Goal: Task Accomplishment & Management: Manage account settings

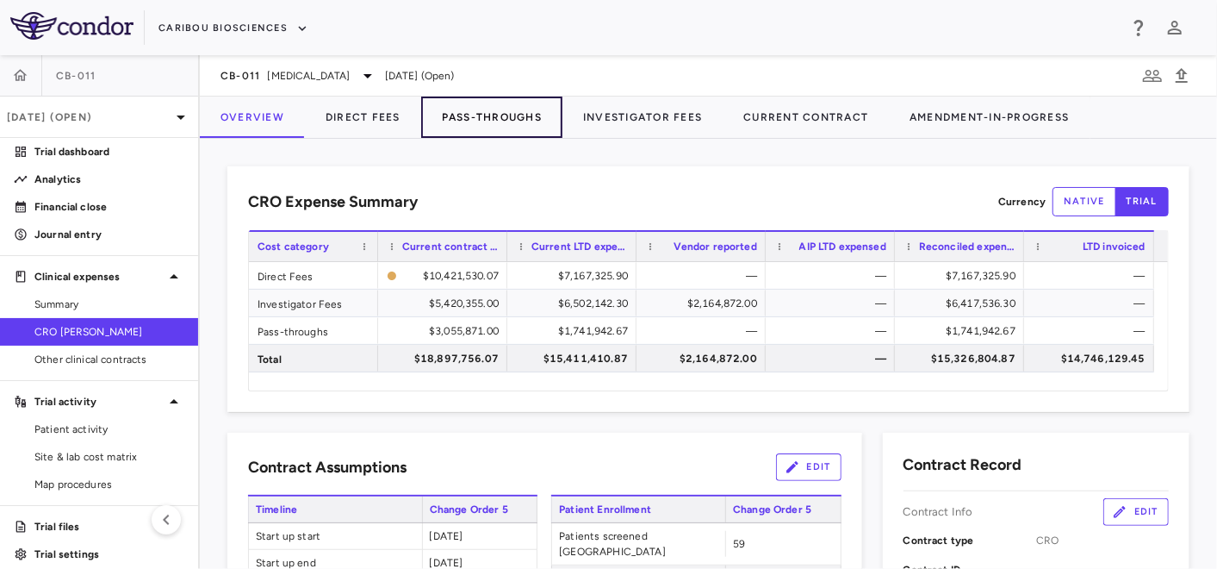
click at [468, 121] on button "Pass-Throughs" at bounding box center [491, 116] width 141 height 41
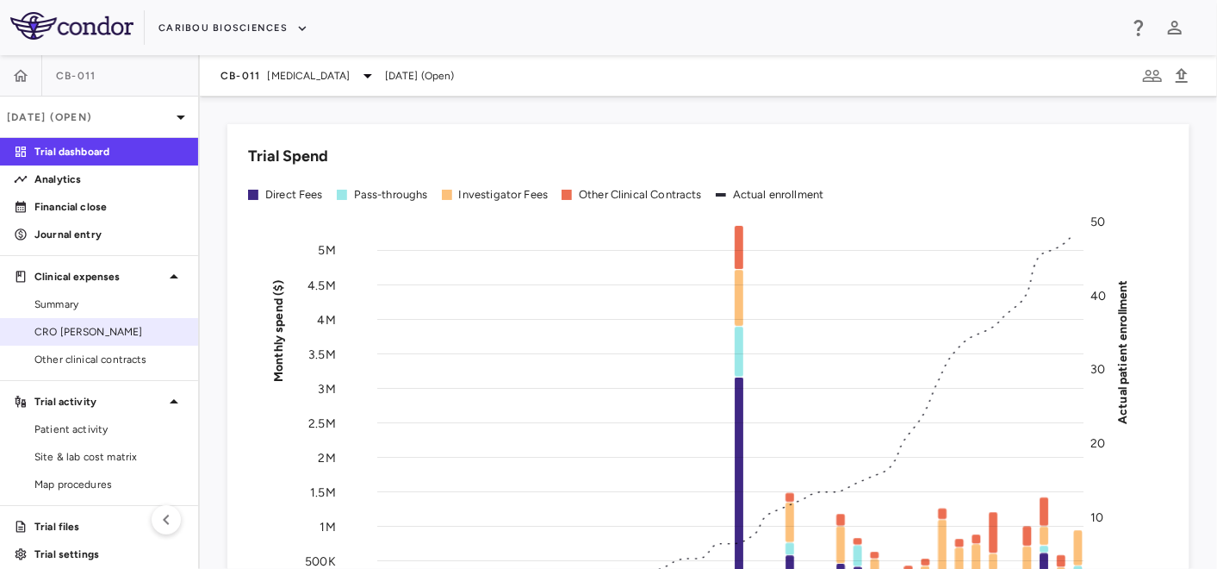
click at [61, 332] on span "CRO [PERSON_NAME]" at bounding box center [109, 332] width 150 height 16
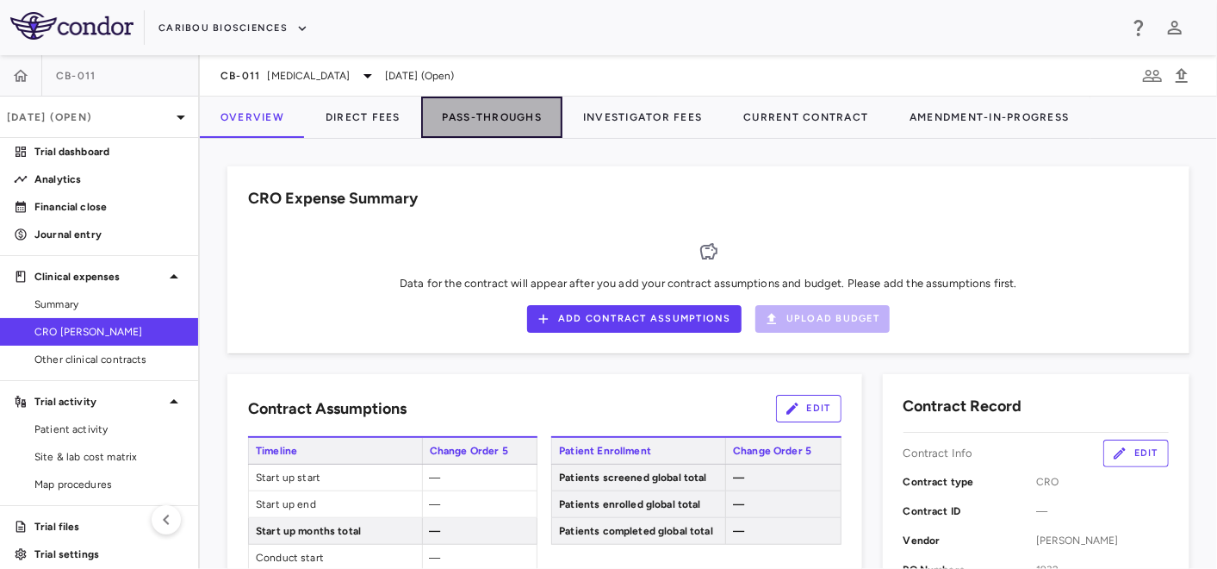
click at [507, 121] on button "Pass-Throughs" at bounding box center [491, 116] width 141 height 41
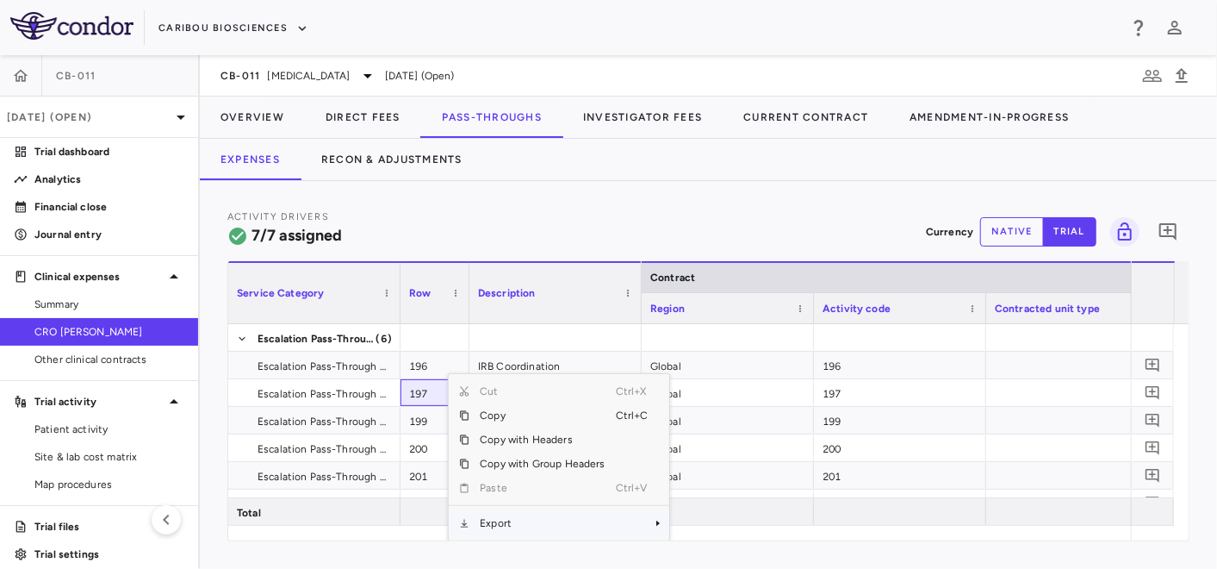
click at [517, 526] on span "Export" at bounding box center [543, 523] width 146 height 24
click at [710, 526] on span "Excel Export" at bounding box center [726, 523] width 81 height 24
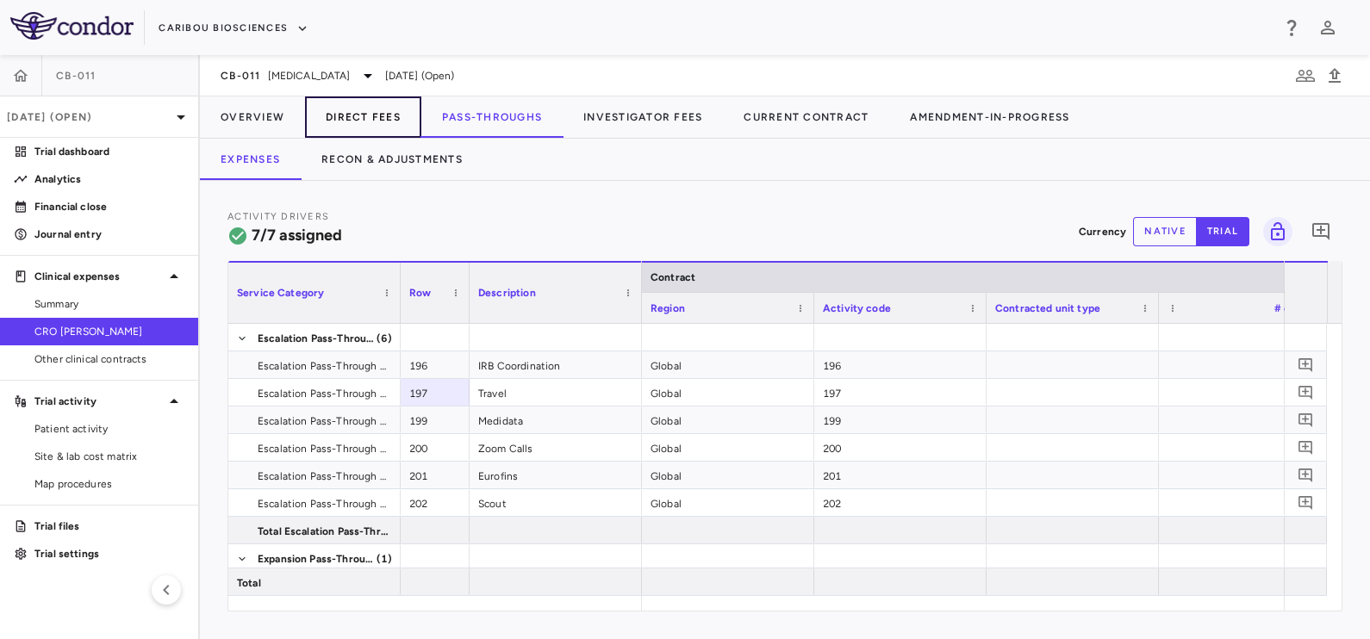
click at [369, 120] on button "Direct Fees" at bounding box center [363, 116] width 116 height 41
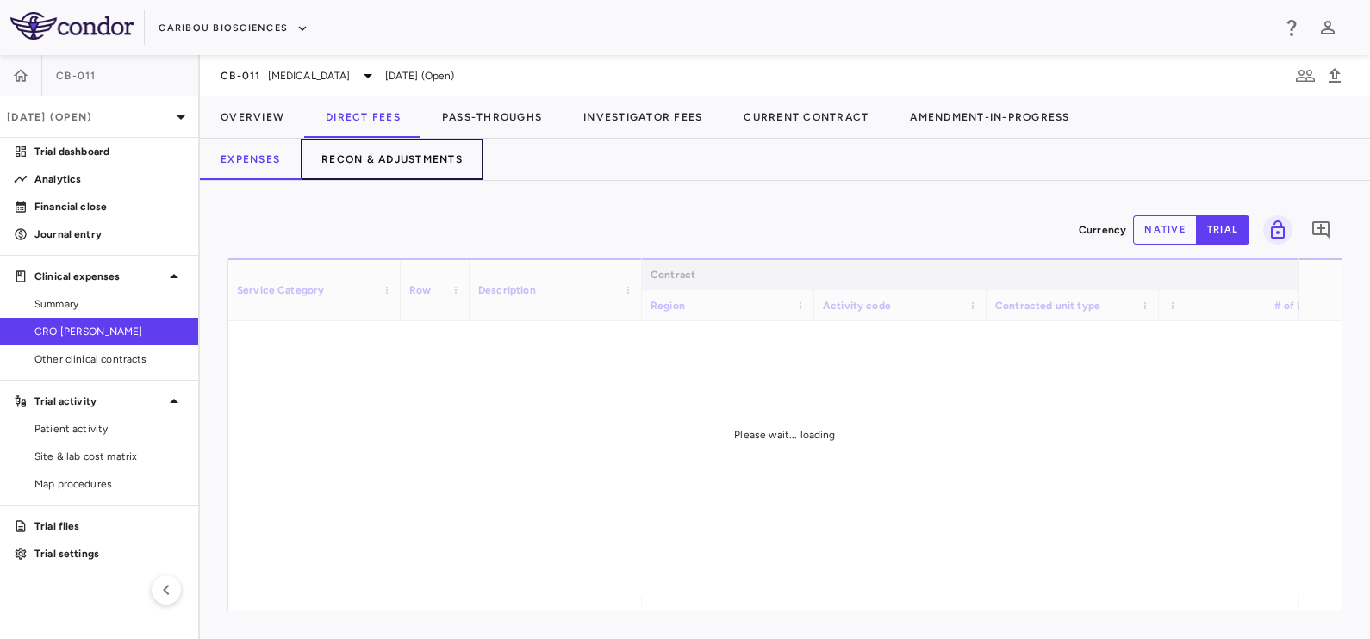
click at [375, 164] on button "Recon & Adjustments" at bounding box center [392, 159] width 183 height 41
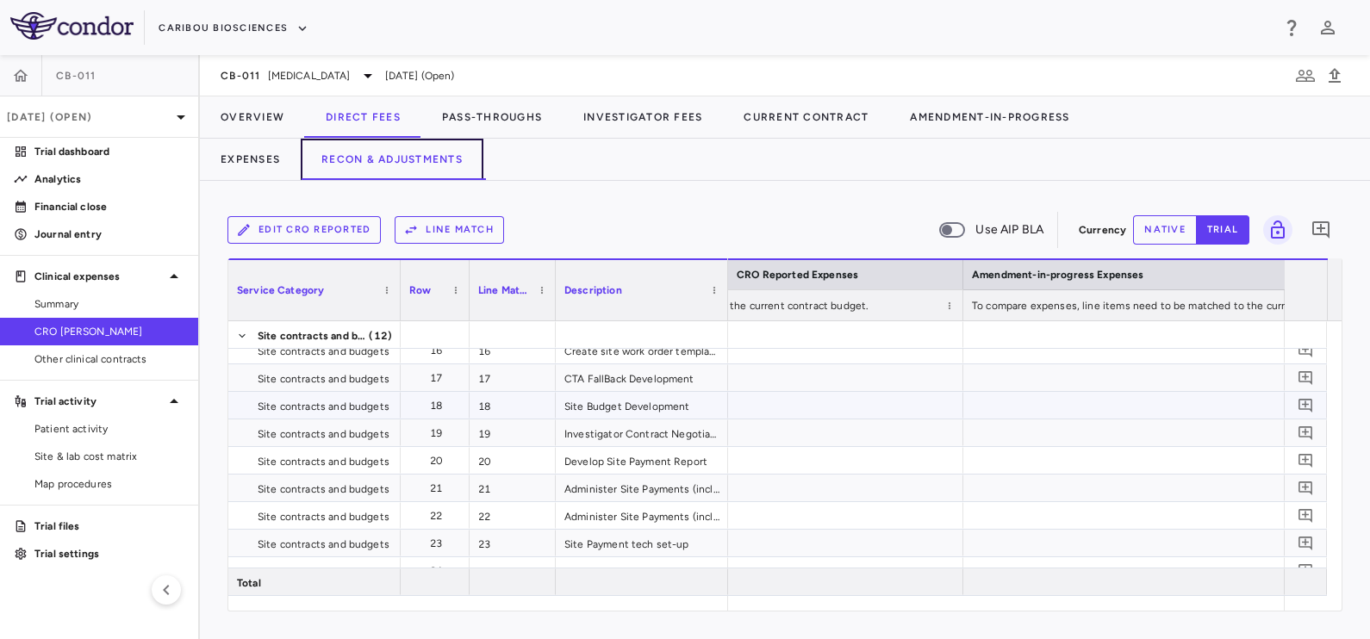
scroll to position [0, 1553]
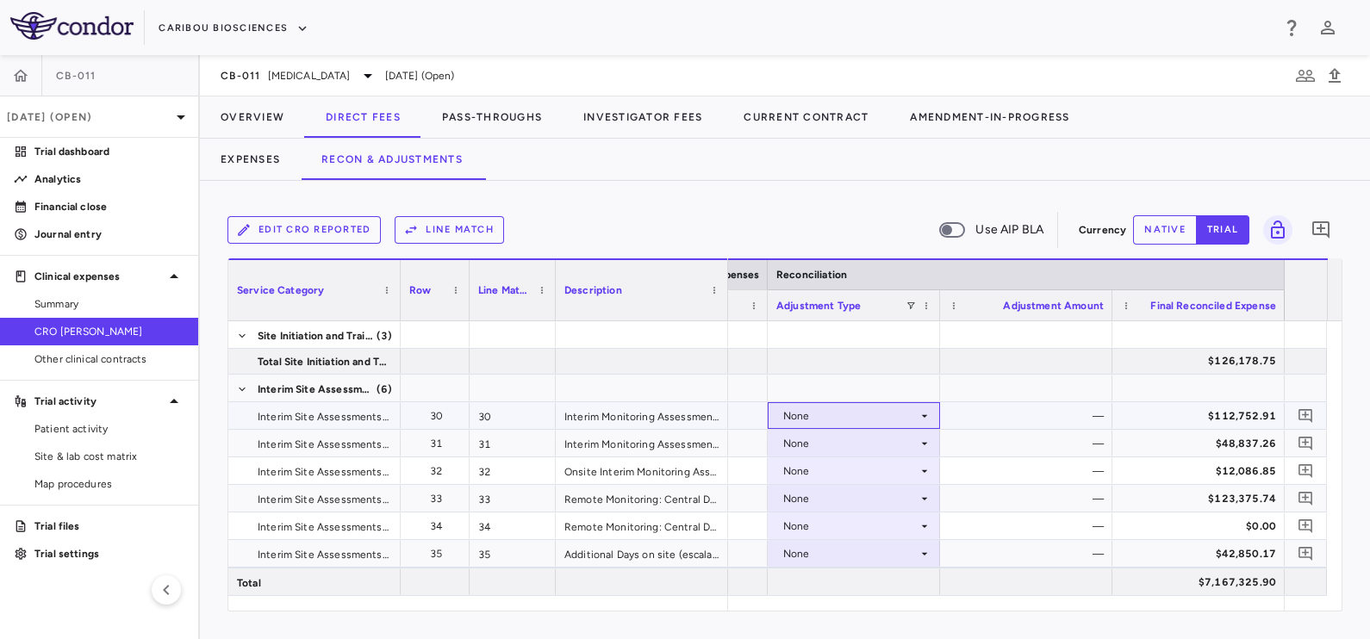
click at [886, 416] on div "None" at bounding box center [850, 416] width 134 height 28
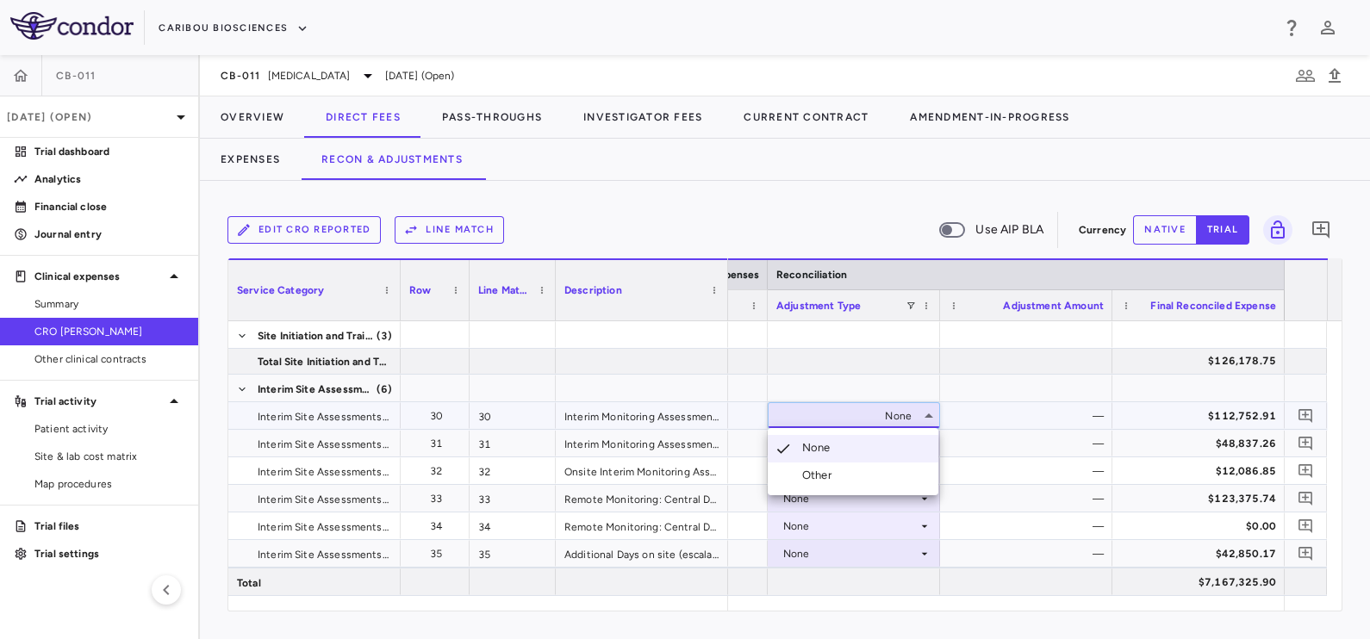
click at [836, 472] on div "Other" at bounding box center [820, 476] width 36 height 16
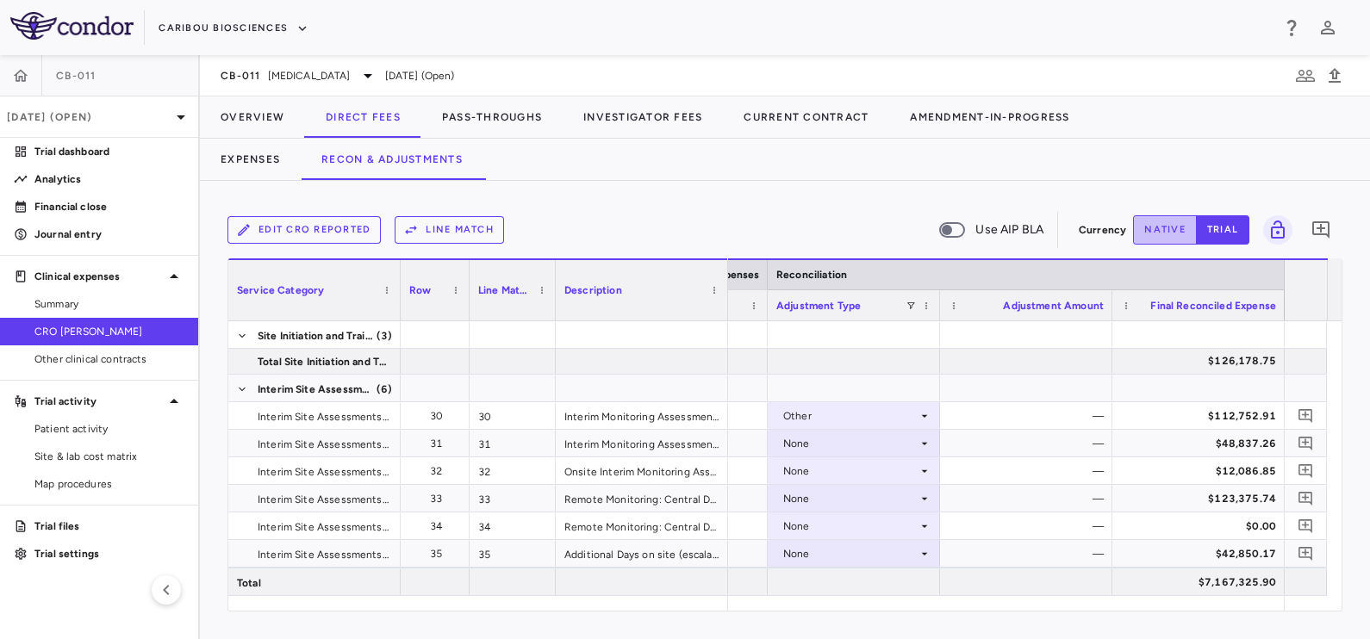
click at [1172, 224] on button "native" at bounding box center [1165, 229] width 64 height 29
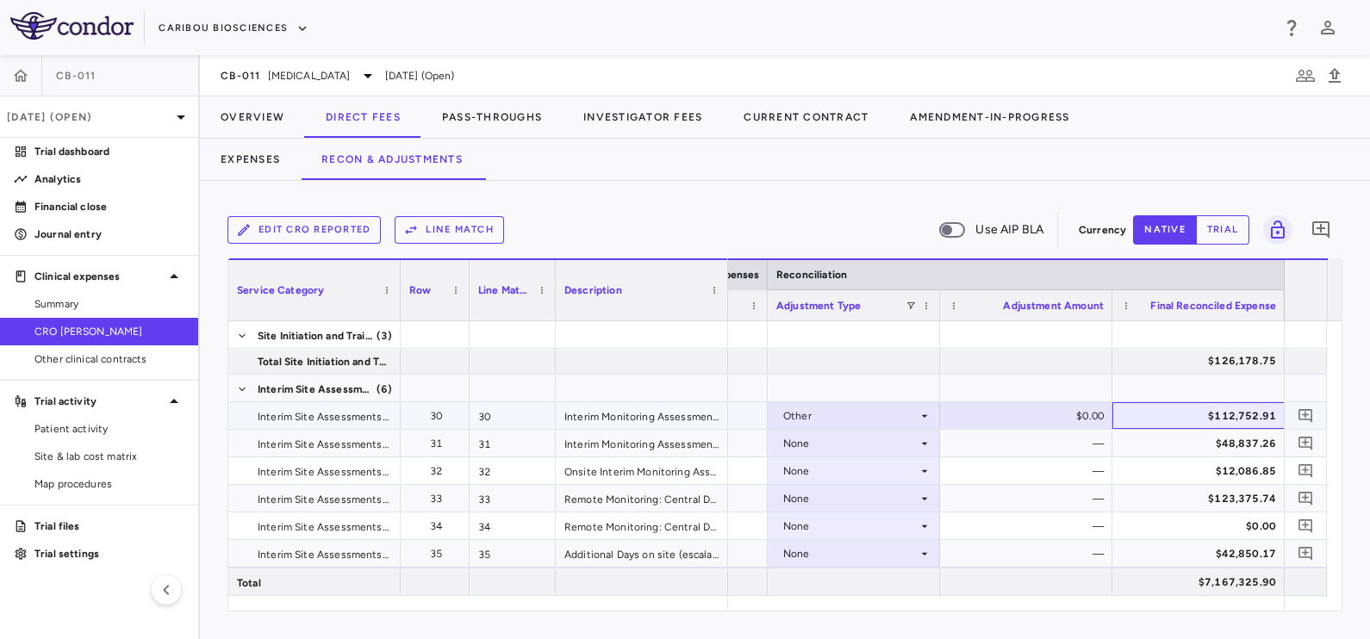
click at [1144, 407] on div "$112,752.91" at bounding box center [1202, 416] width 148 height 28
click at [847, 558] on div "None" at bounding box center [850, 554] width 134 height 28
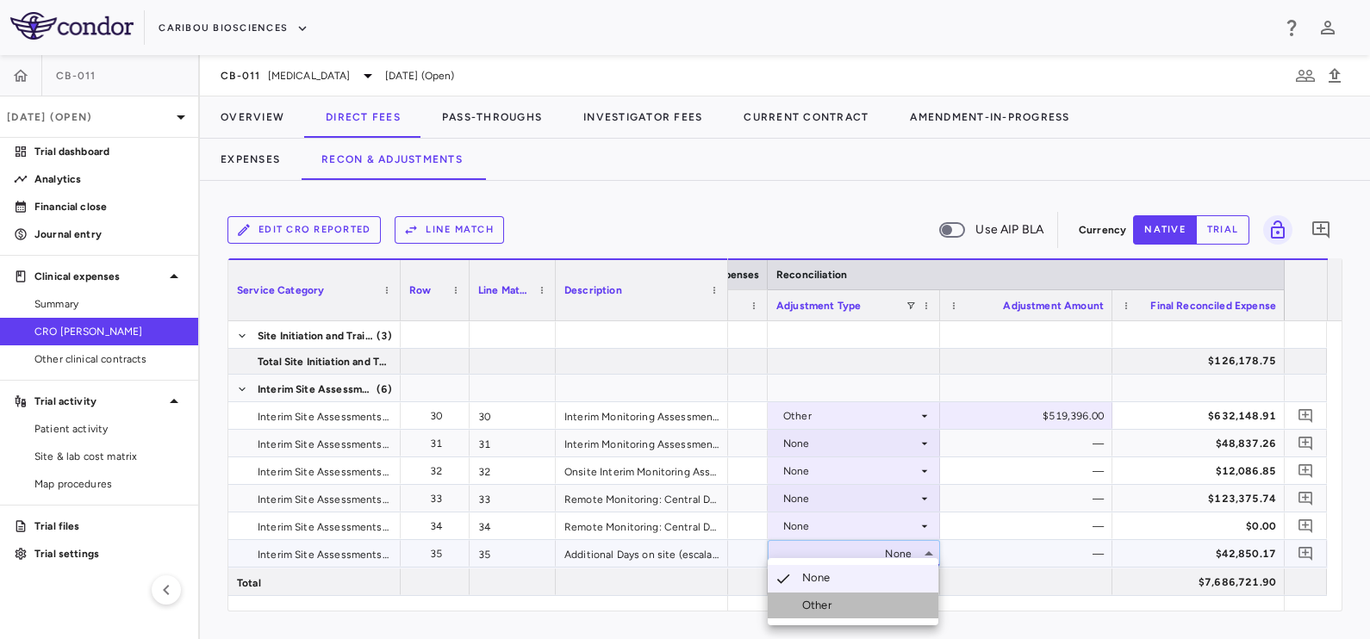
click at [816, 568] on div "Other" at bounding box center [820, 606] width 36 height 16
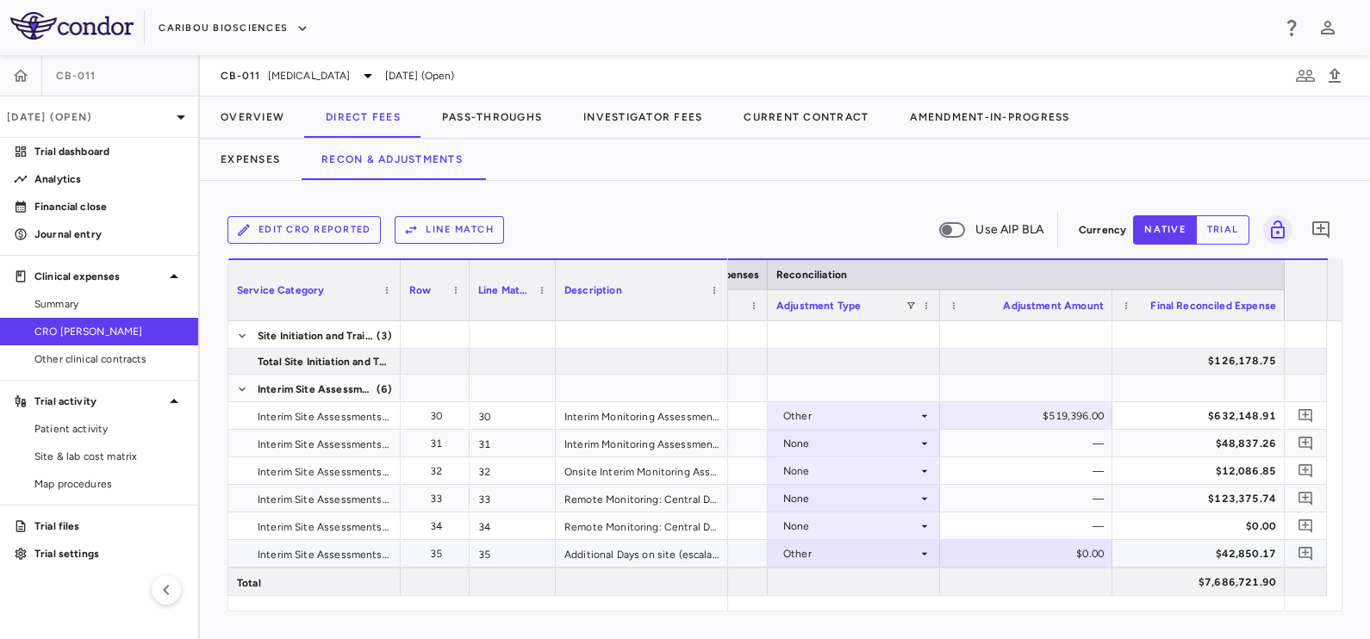
click at [1158, 554] on div "$42,850.17" at bounding box center [1202, 554] width 148 height 28
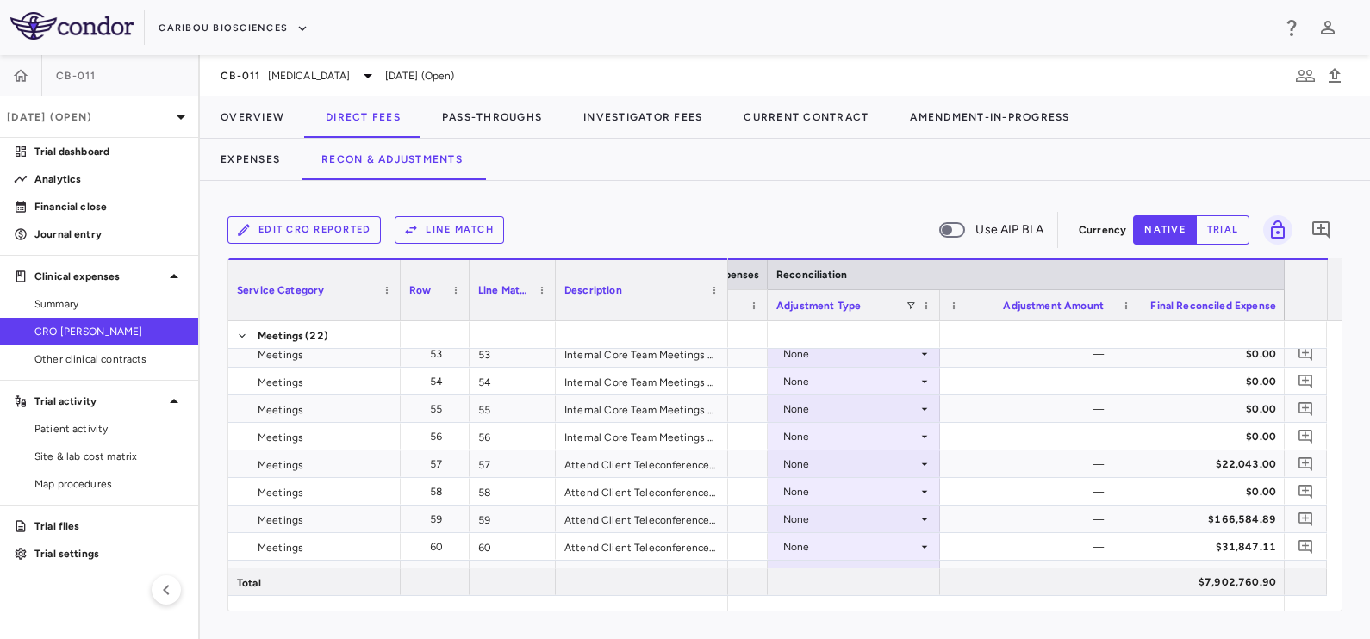
scroll to position [2040, 0]
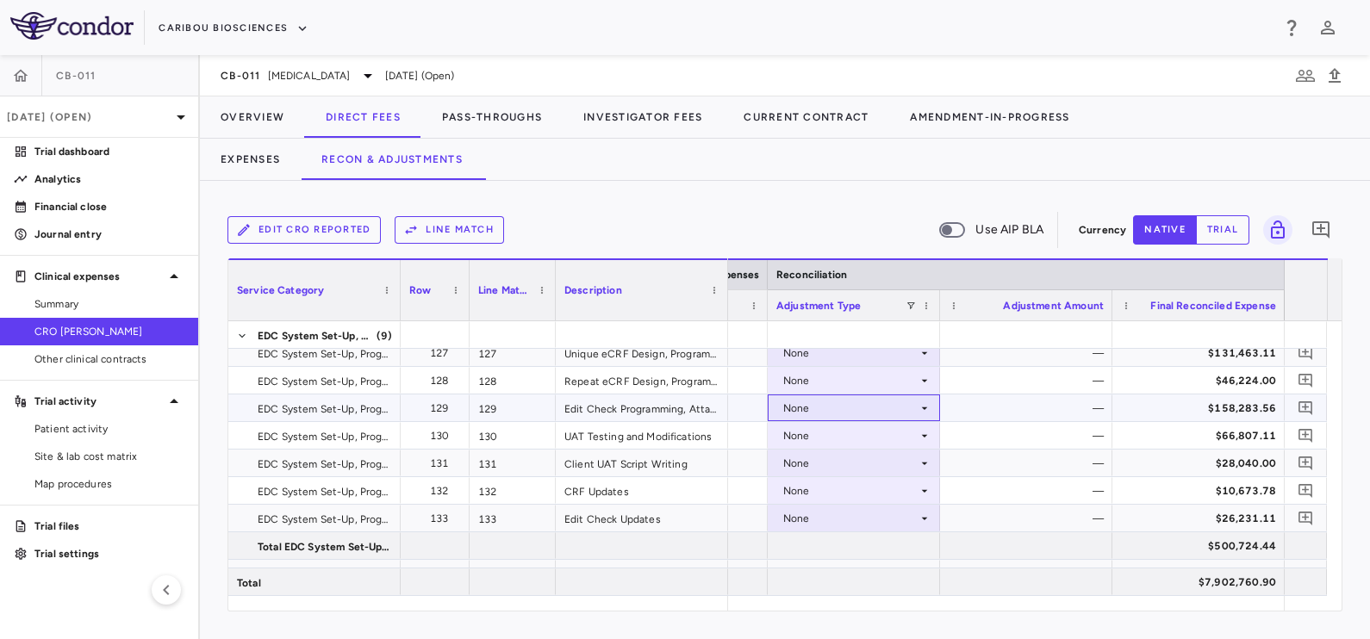
click at [891, 396] on div "None" at bounding box center [850, 409] width 134 height 28
click at [850, 474] on li "Other" at bounding box center [853, 468] width 171 height 26
click at [1146, 402] on div "$158,283.56" at bounding box center [1202, 409] width 148 height 28
click at [1032, 407] on div "$106,146.00" at bounding box center [1030, 409] width 148 height 28
type input "*******"
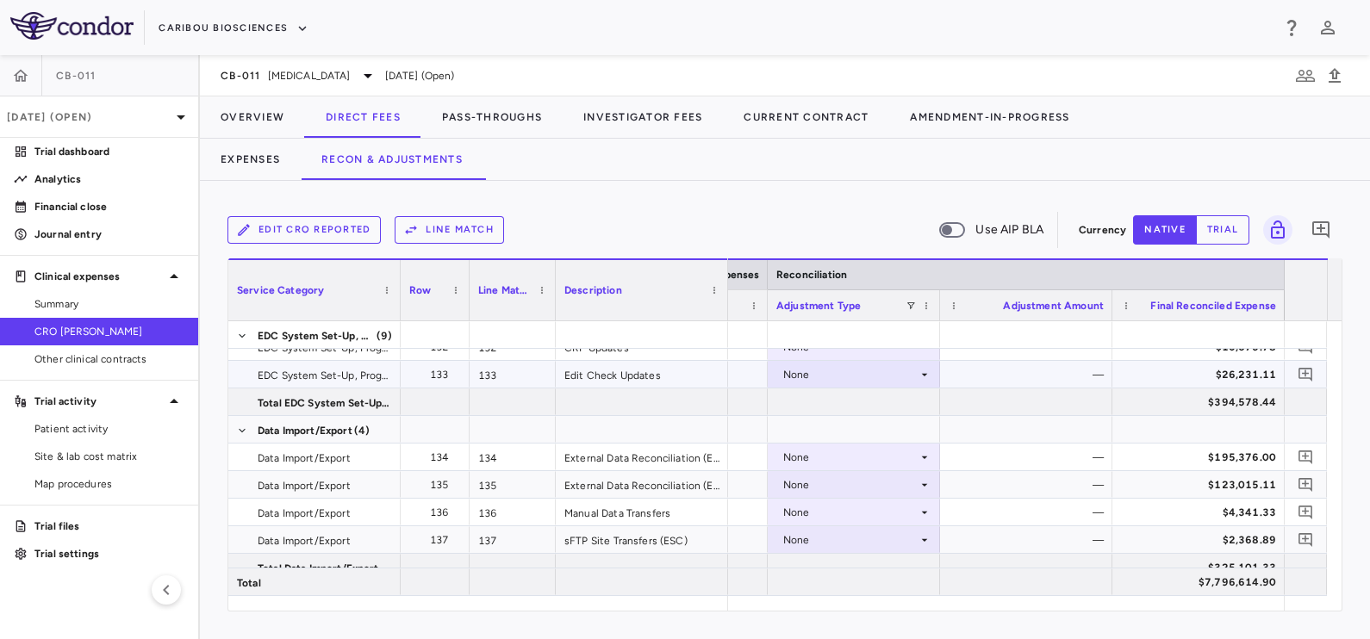
scroll to position [4330, 0]
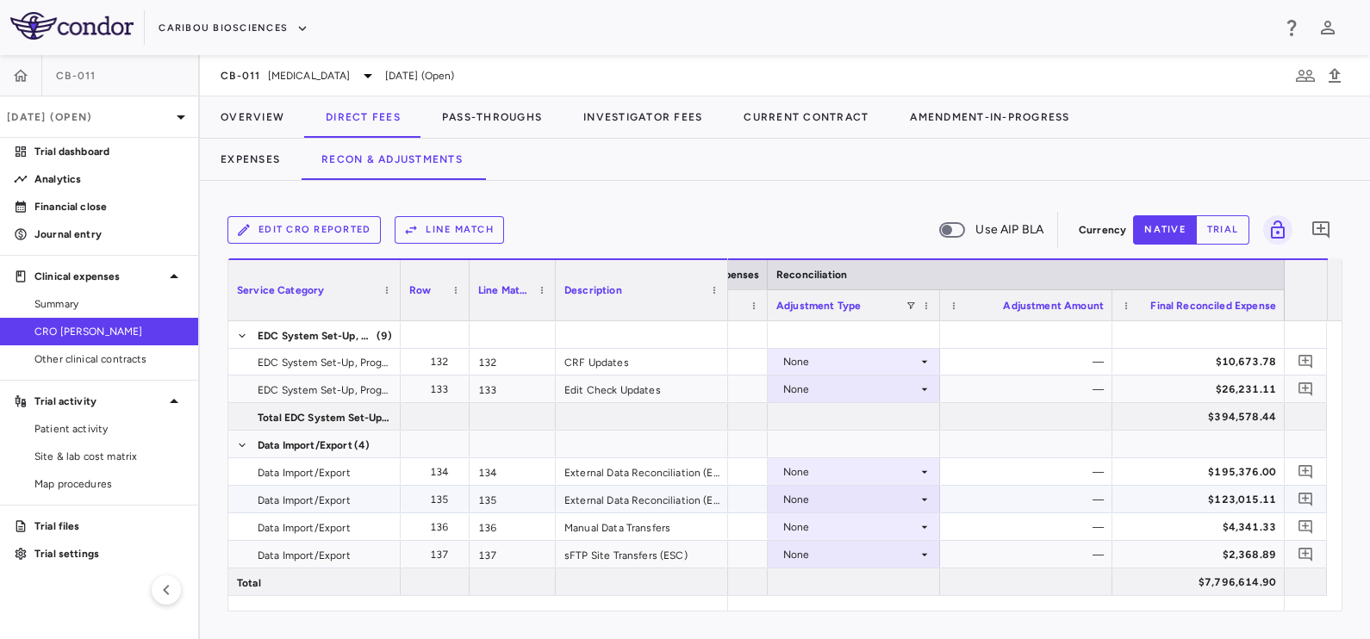
click at [806, 487] on div "None" at bounding box center [850, 500] width 134 height 28
click at [822, 568] on li "Other" at bounding box center [853, 559] width 171 height 26
click at [1177, 495] on div "$123,015.11" at bounding box center [1202, 500] width 148 height 28
click at [1034, 494] on div "$119,171.00" at bounding box center [1030, 500] width 148 height 28
click at [1034, 494] on input "******" at bounding box center [1039, 501] width 145 height 28
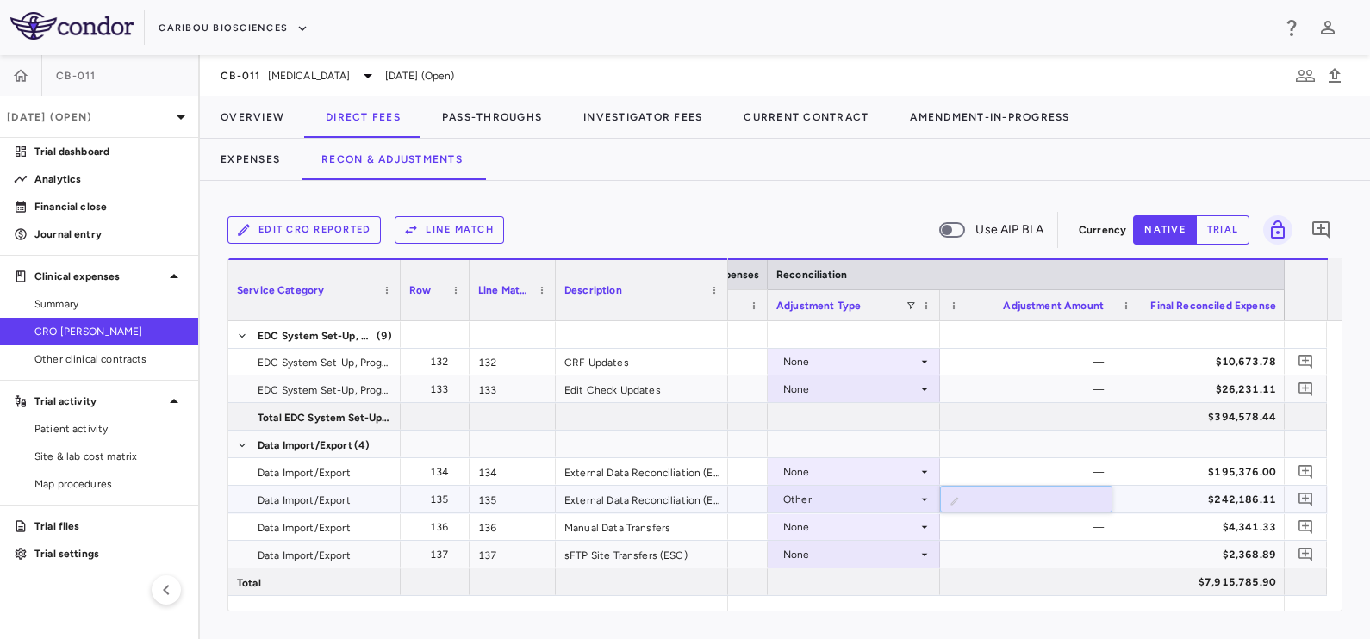
type input "*******"
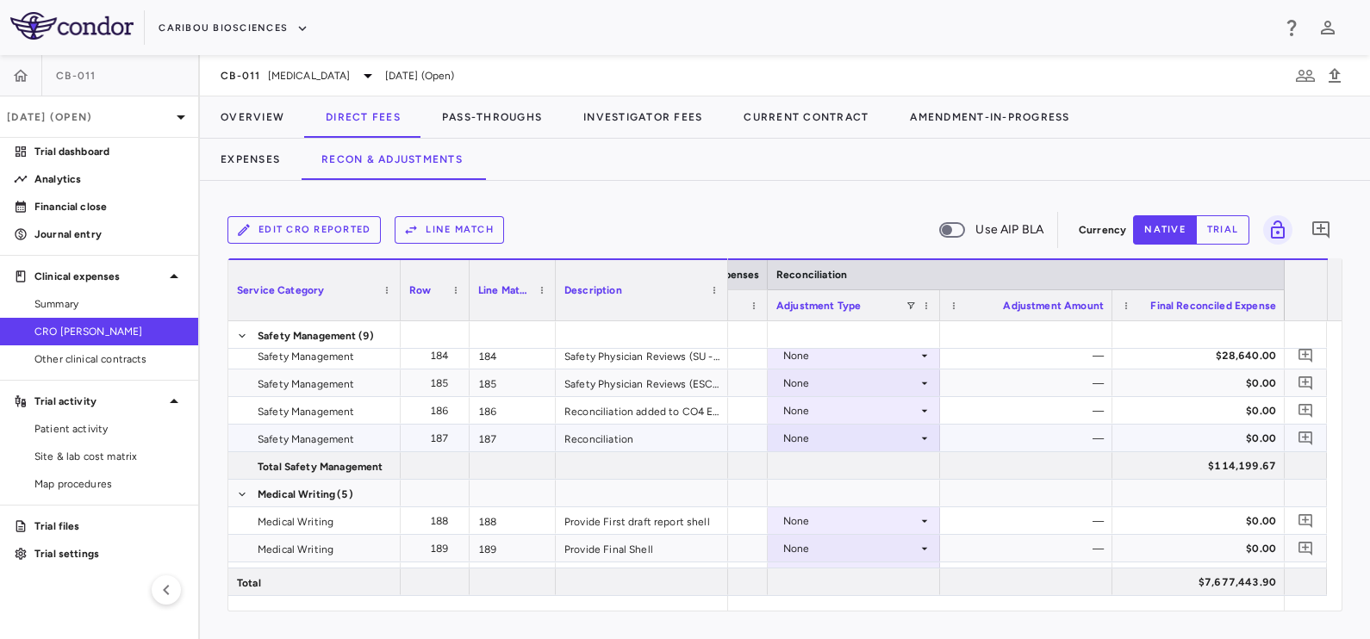
scroll to position [6155, 0]
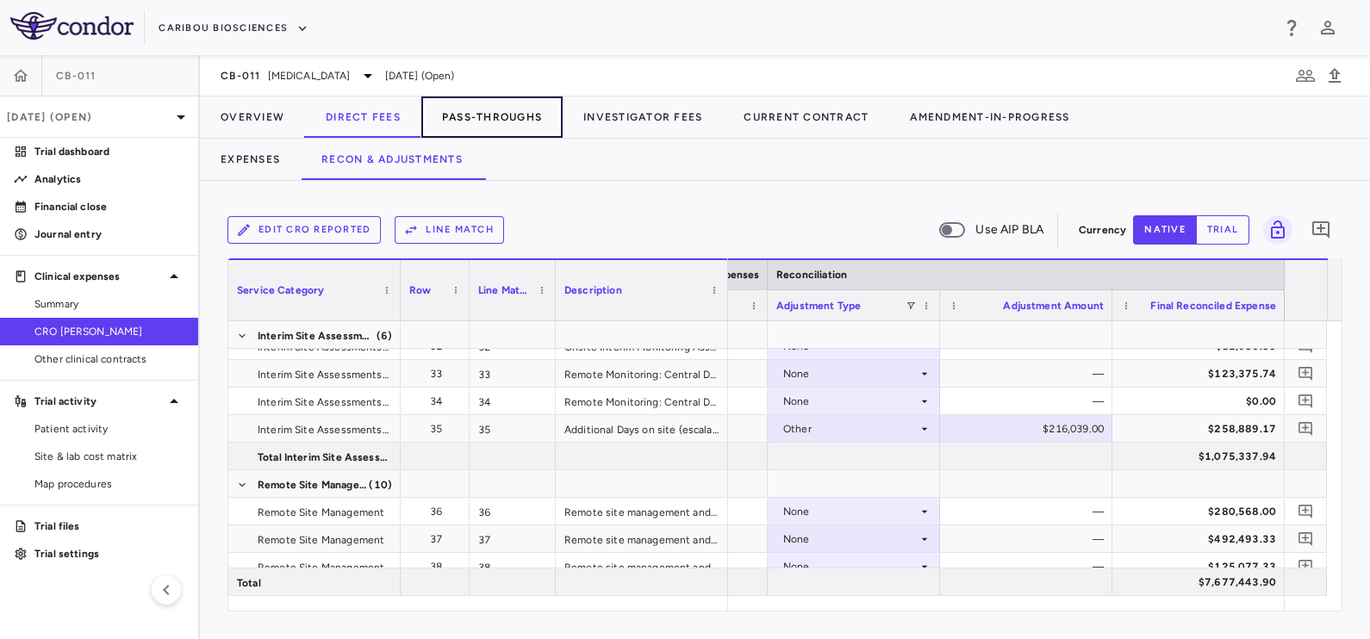
click at [510, 105] on button "Pass-Throughs" at bounding box center [491, 116] width 141 height 41
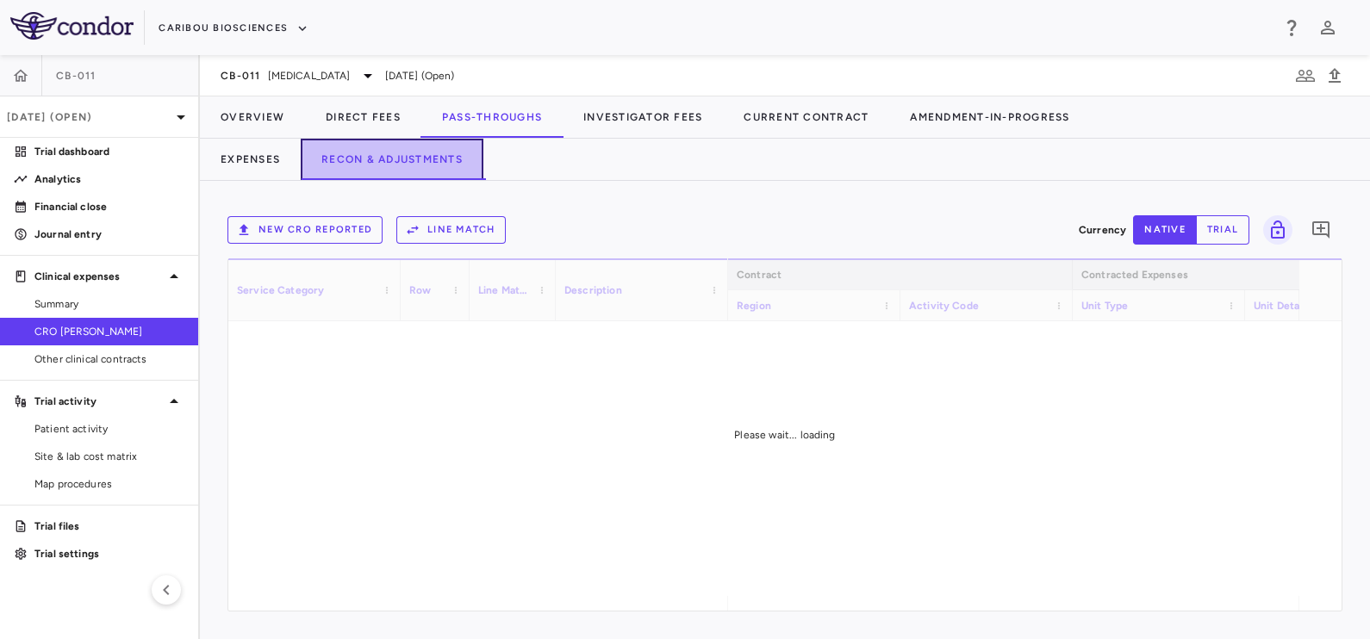
click at [370, 164] on button "Recon & Adjustments" at bounding box center [392, 159] width 183 height 41
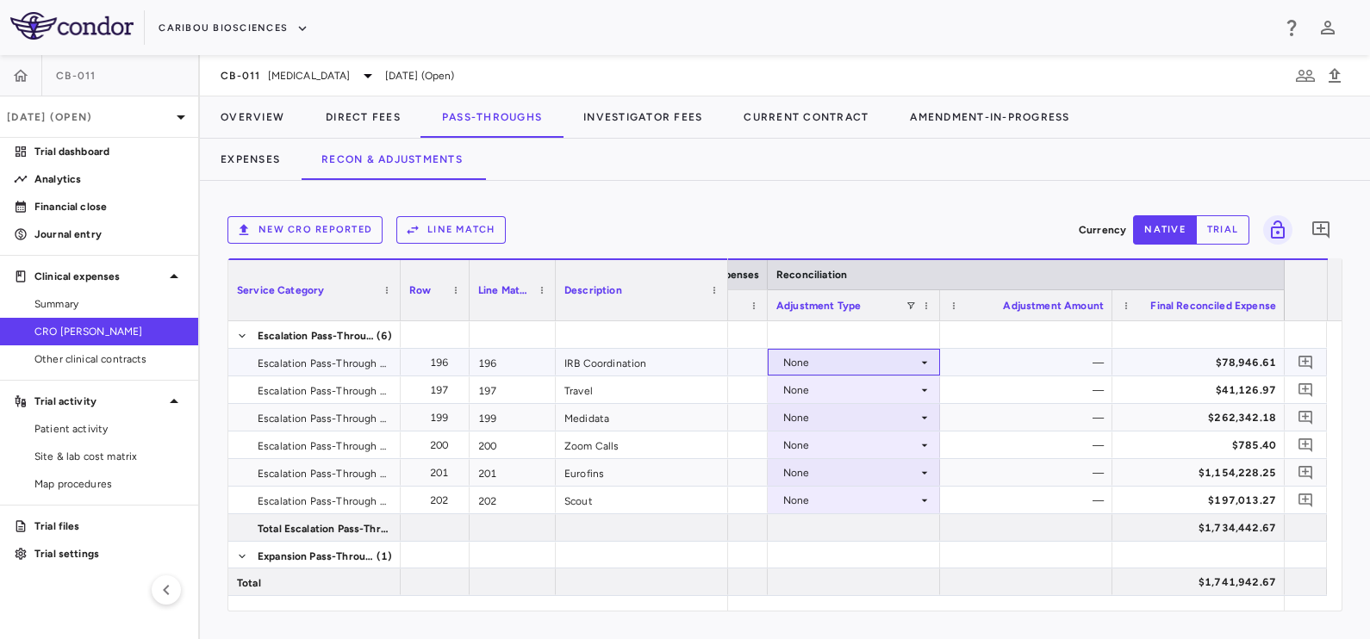
click at [887, 360] on div "None" at bounding box center [850, 363] width 134 height 28
click at [887, 360] on div at bounding box center [685, 319] width 1370 height 639
click at [887, 360] on div "None" at bounding box center [850, 363] width 134 height 28
click at [870, 419] on li "Other" at bounding box center [853, 422] width 171 height 26
click at [1138, 365] on div "$78,946.61" at bounding box center [1202, 363] width 148 height 28
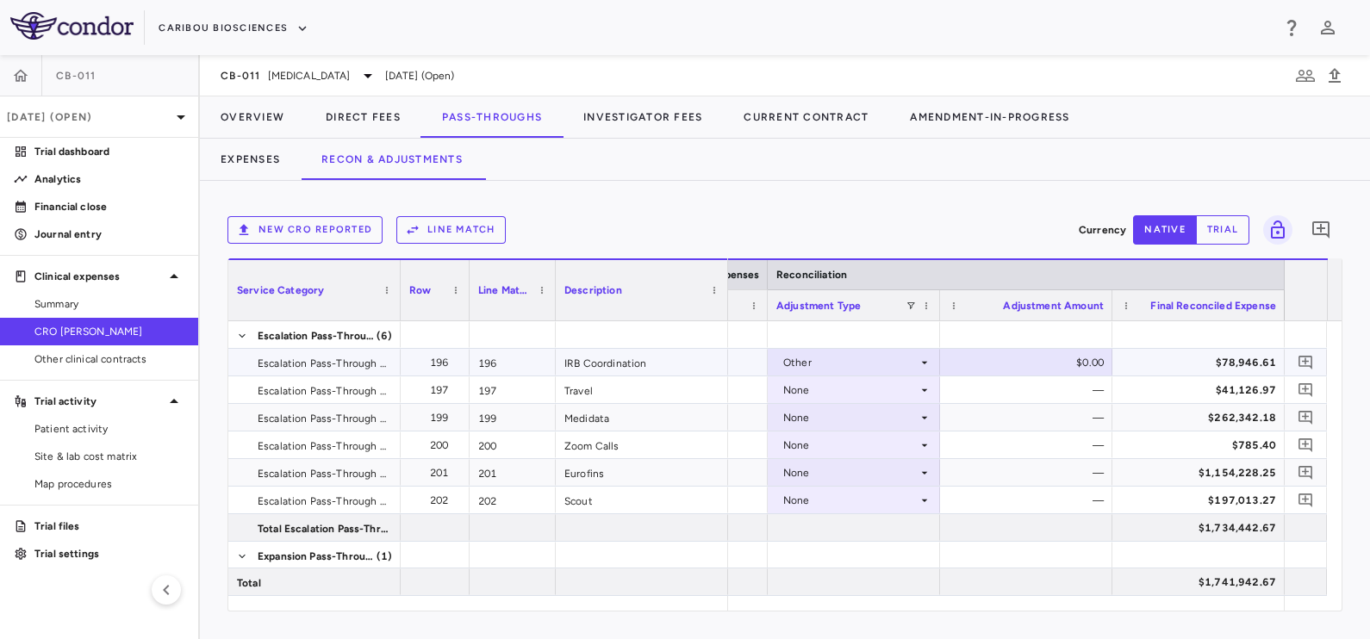
click at [1047, 369] on div "$0.00" at bounding box center [1030, 363] width 148 height 28
click at [1034, 412] on div "—" at bounding box center [1030, 418] width 148 height 28
click at [906, 363] on div "Other" at bounding box center [850, 363] width 134 height 28
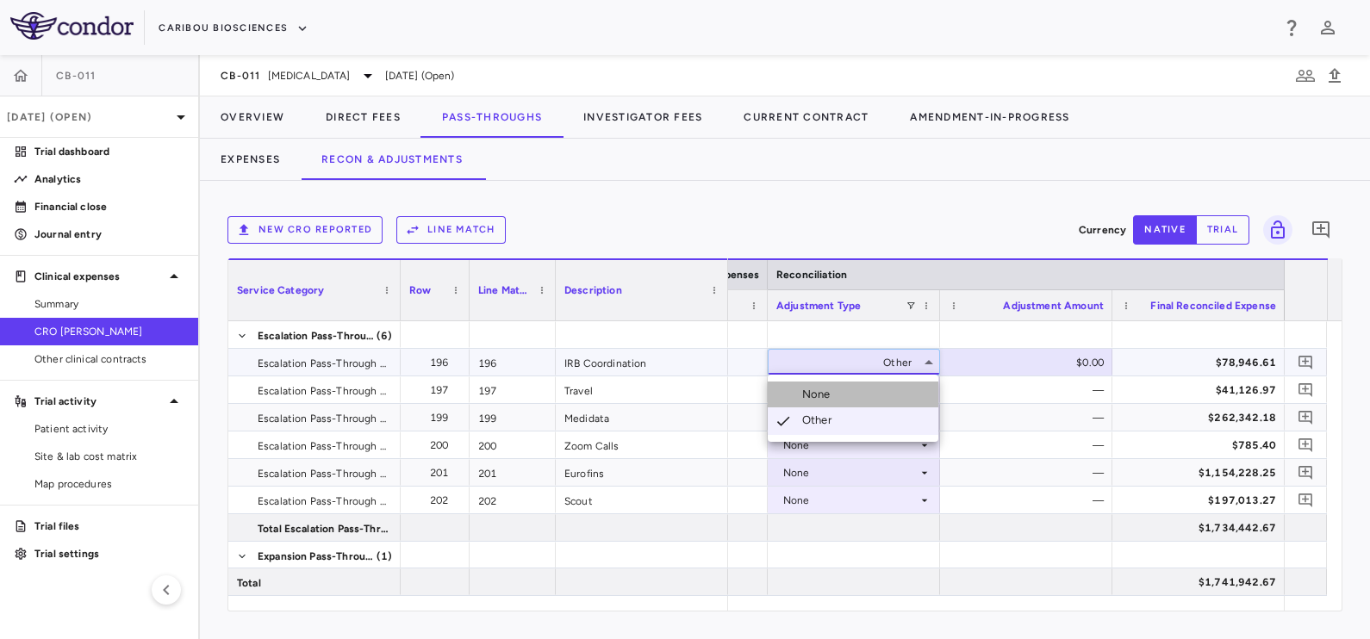
click at [848, 393] on li "None" at bounding box center [853, 395] width 171 height 26
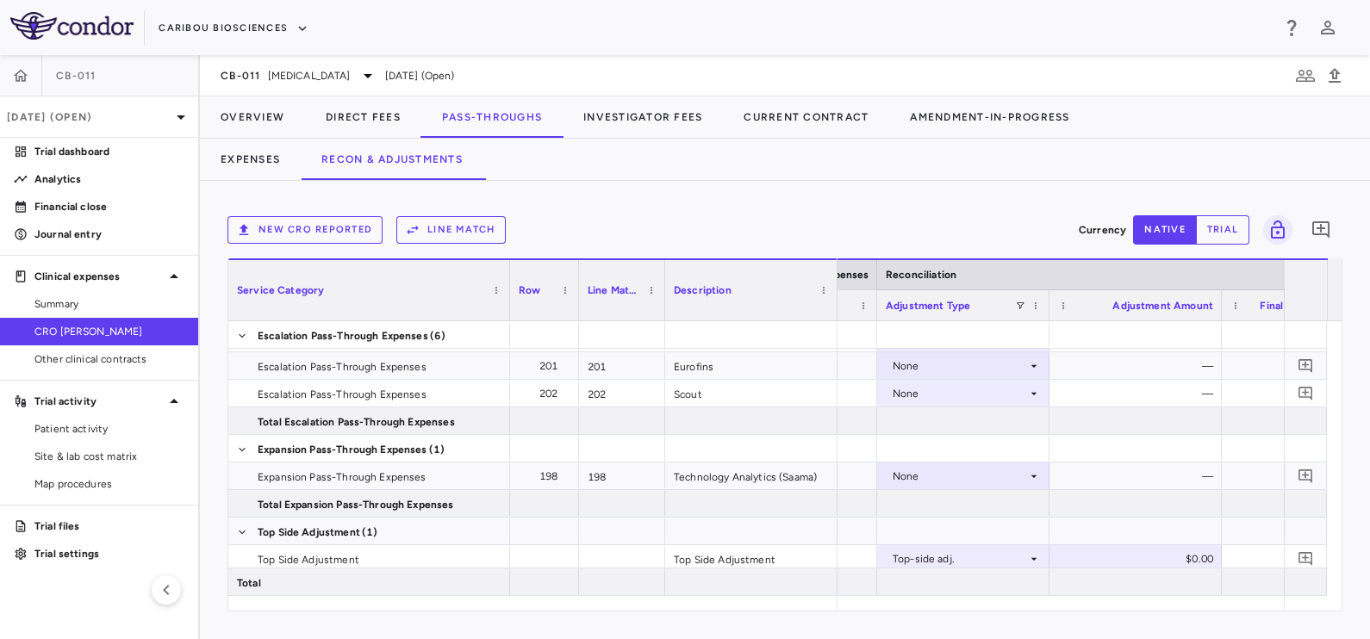
drag, startPoint x: 399, startPoint y: 302, endPoint x: 508, endPoint y: 311, distance: 109.8
click at [508, 311] on div at bounding box center [509, 290] width 7 height 60
click at [893, 365] on div "None" at bounding box center [960, 366] width 134 height 28
click at [910, 425] on div "Other" at bounding box center [912, 425] width 71 height 16
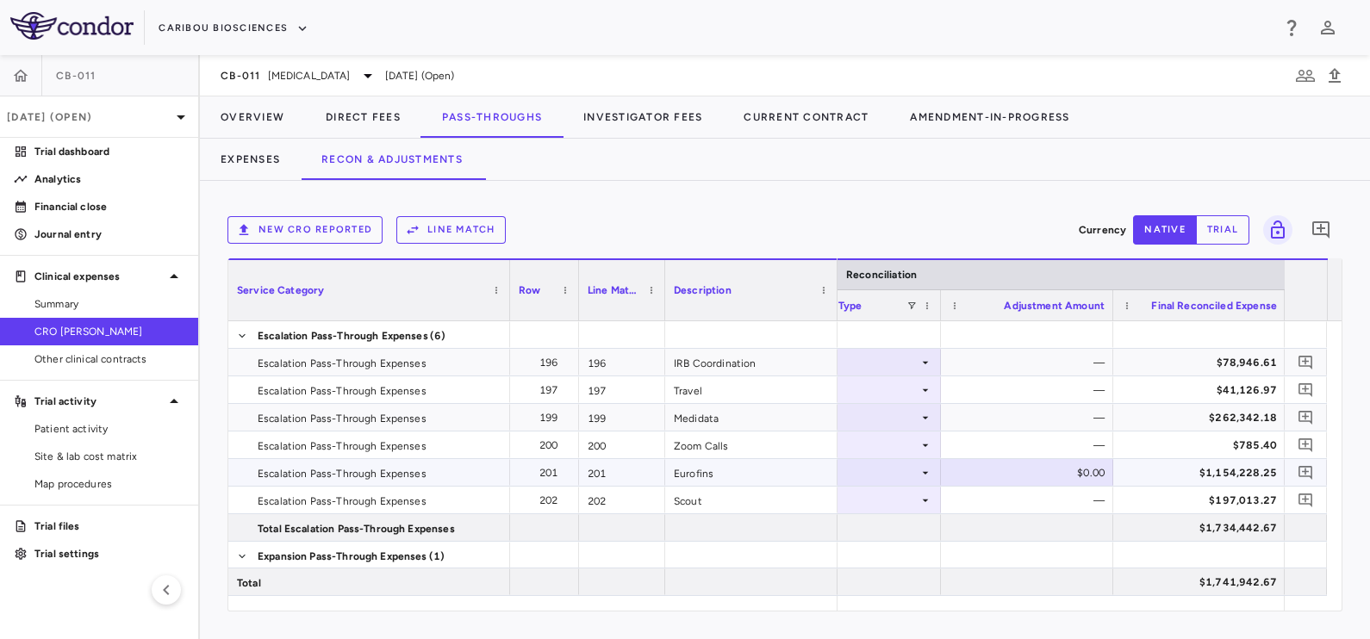
click at [1147, 474] on div "$1,154,228.25" at bounding box center [1203, 473] width 148 height 28
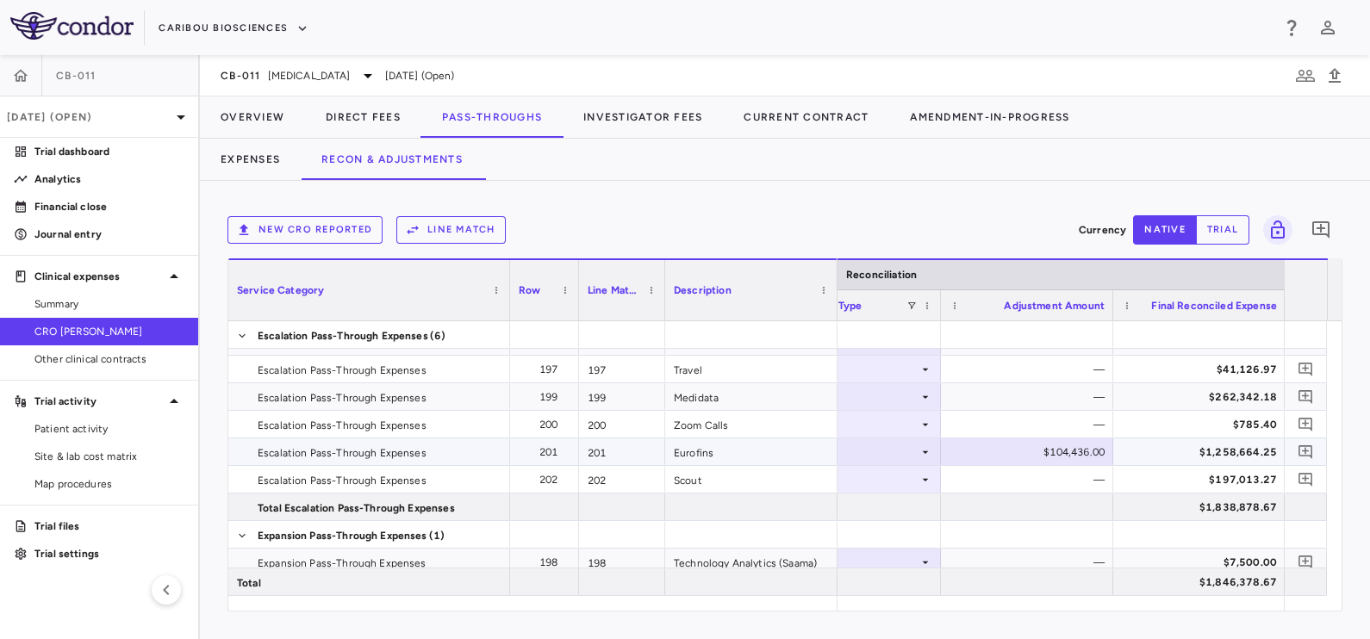
click at [1018, 449] on div "$104,436.00" at bounding box center [1030, 453] width 148 height 28
type input "*******"
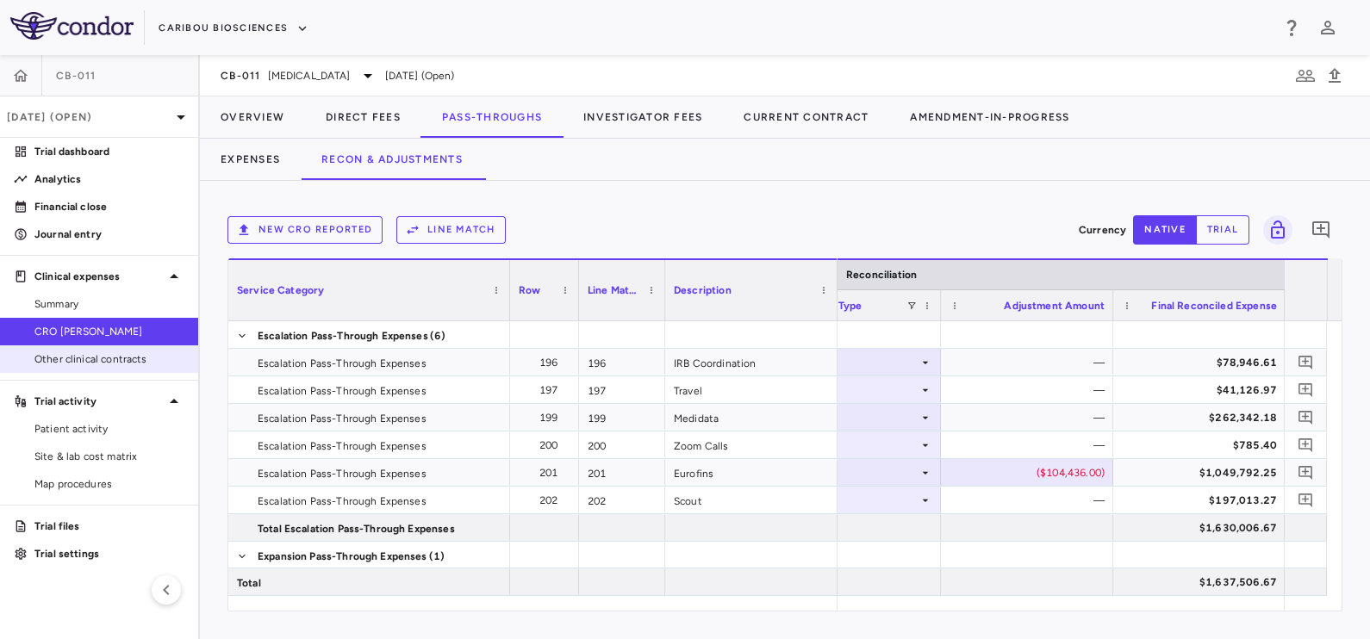
click at [82, 357] on span "Other clinical contracts" at bounding box center [109, 360] width 150 height 16
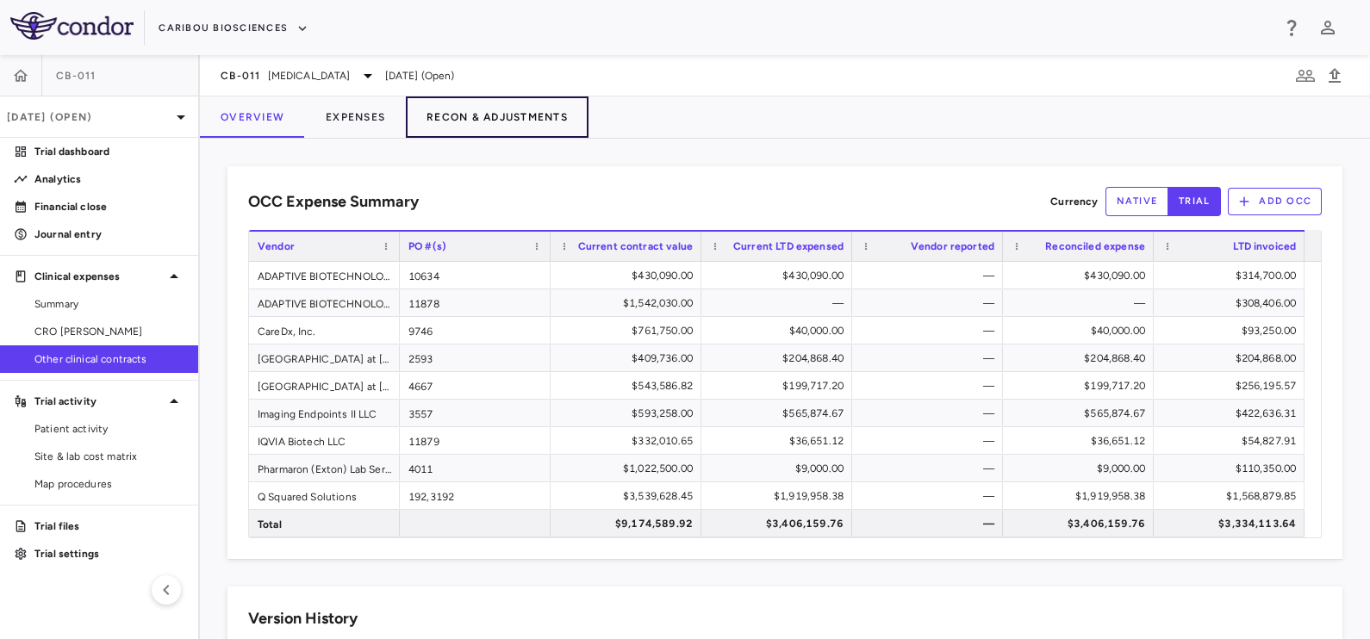
click at [448, 113] on button "Recon & Adjustments" at bounding box center [497, 116] width 183 height 41
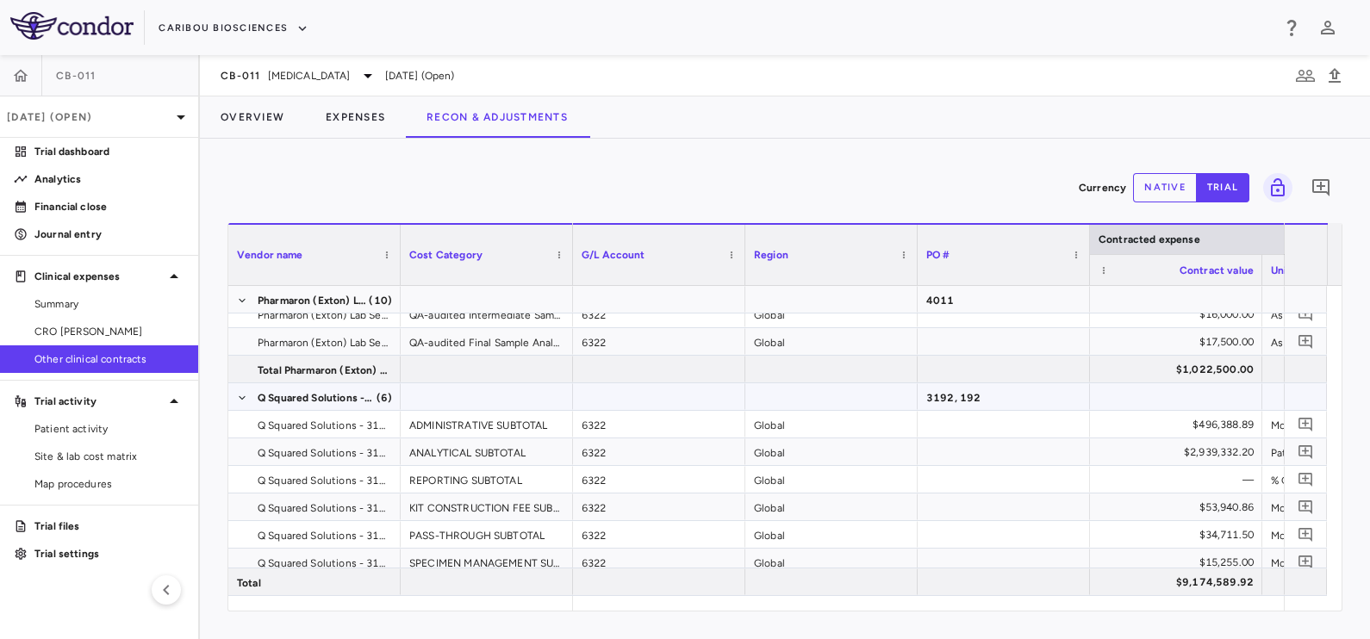
scroll to position [1784, 0]
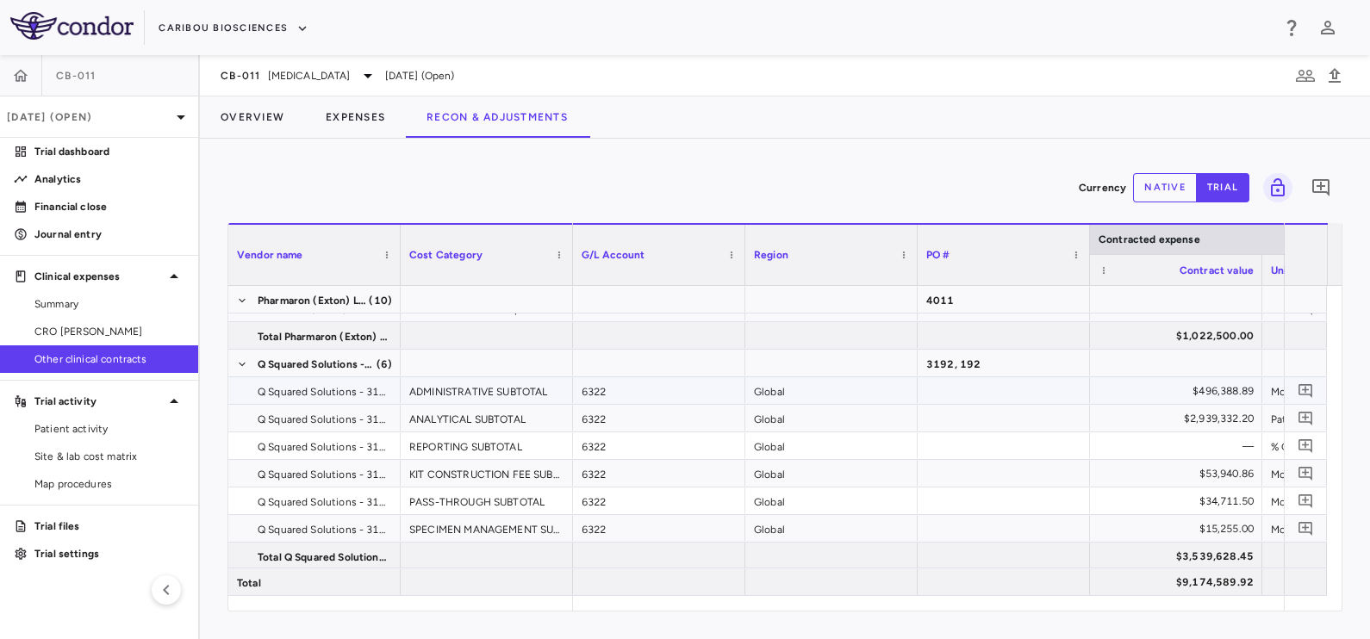
click at [449, 380] on div "ADMINISTRATIVE SUBTOTAL" at bounding box center [487, 390] width 172 height 27
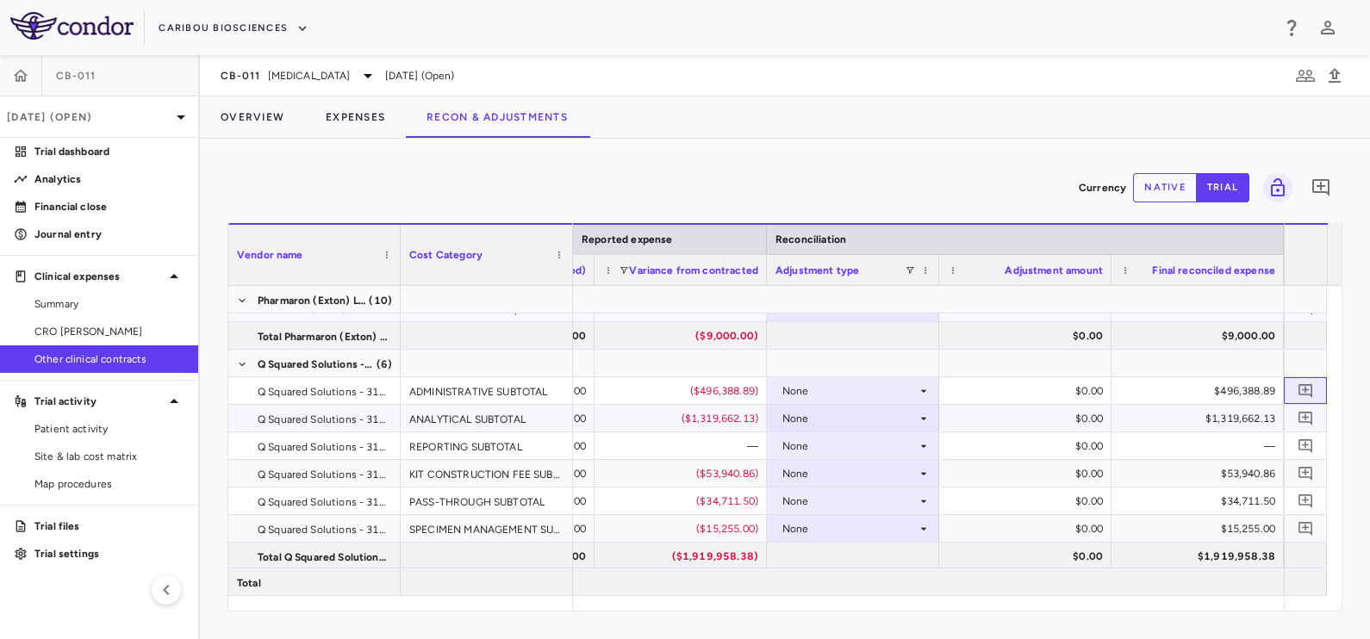
scroll to position [0, 2391]
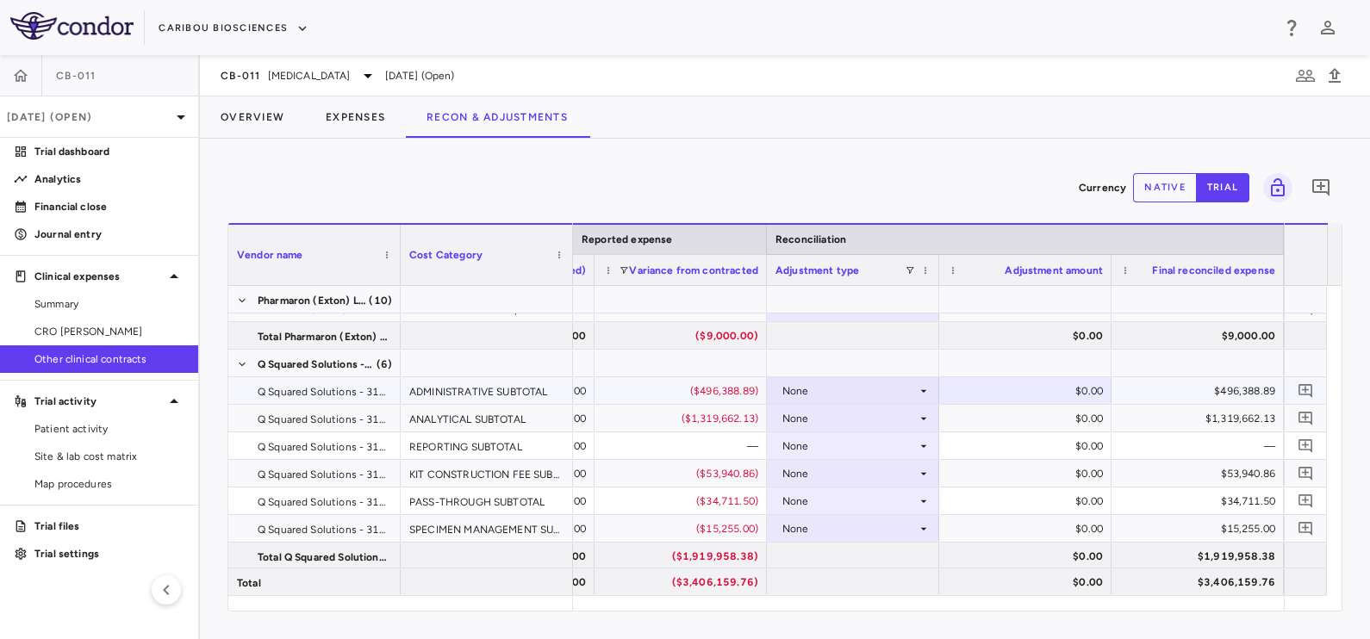
click at [777, 392] on div "None" at bounding box center [852, 390] width 155 height 25
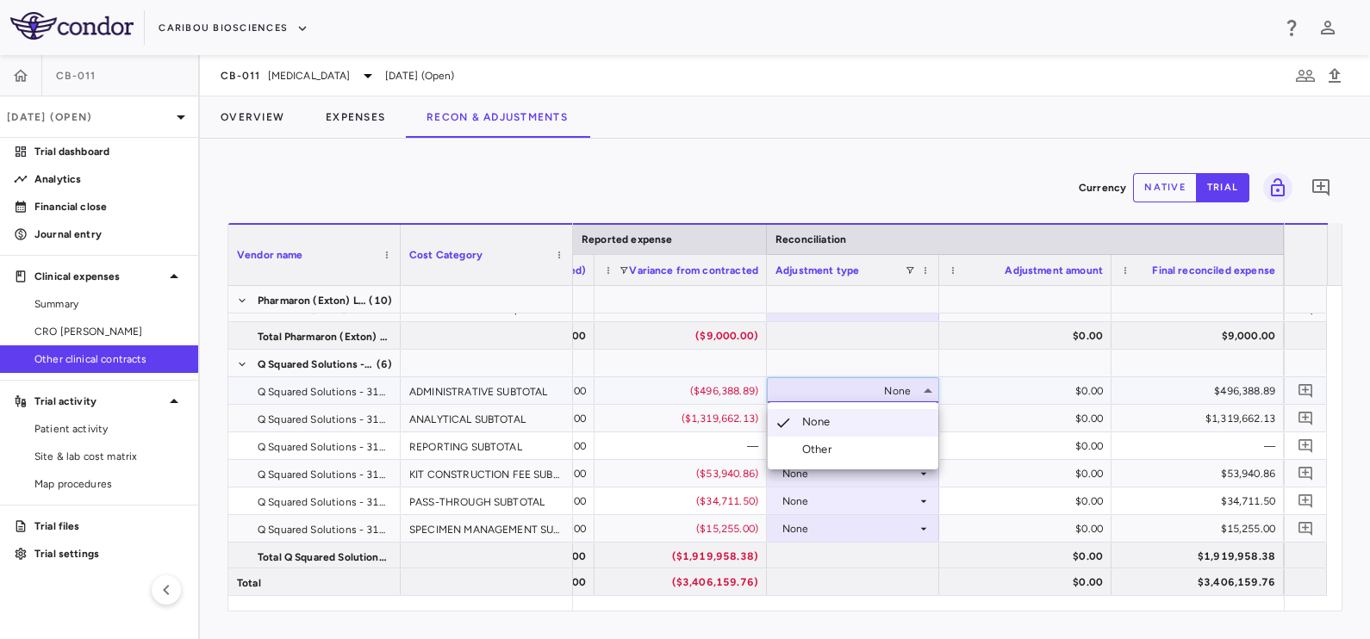
click at [798, 452] on div "Other" at bounding box center [803, 450] width 71 height 16
click at [1124, 384] on div "$496,388.89" at bounding box center [1197, 390] width 155 height 25
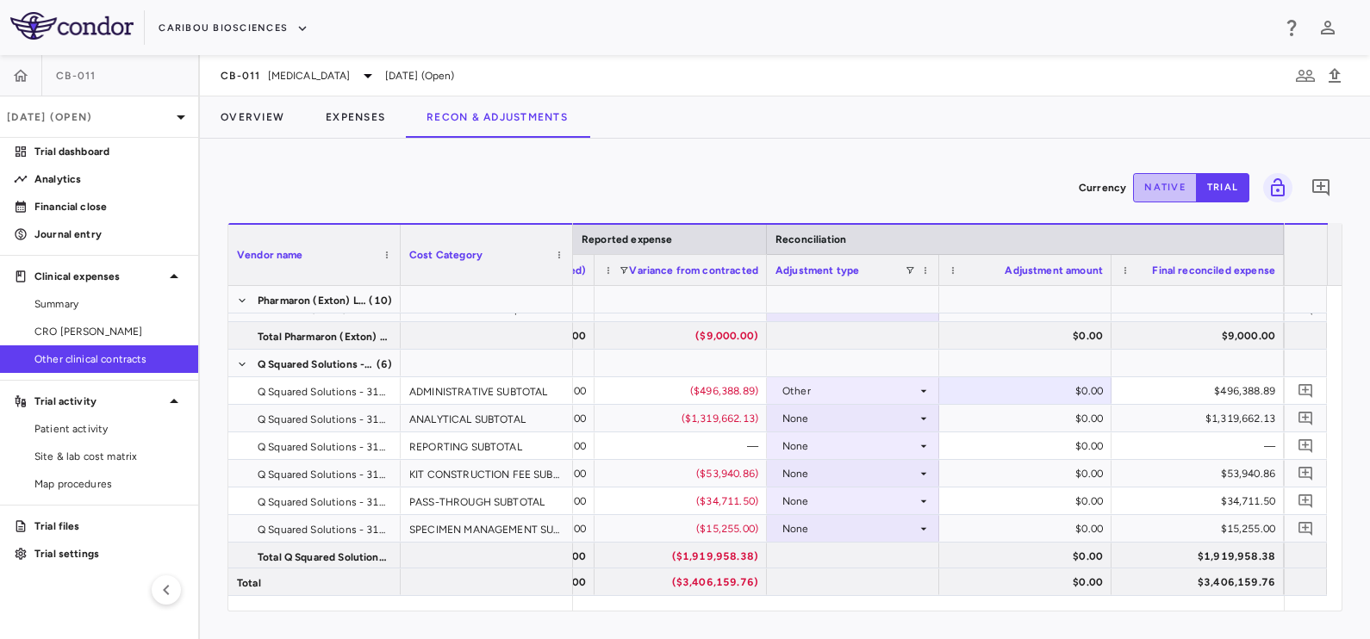
click at [1170, 181] on button "native" at bounding box center [1165, 187] width 64 height 29
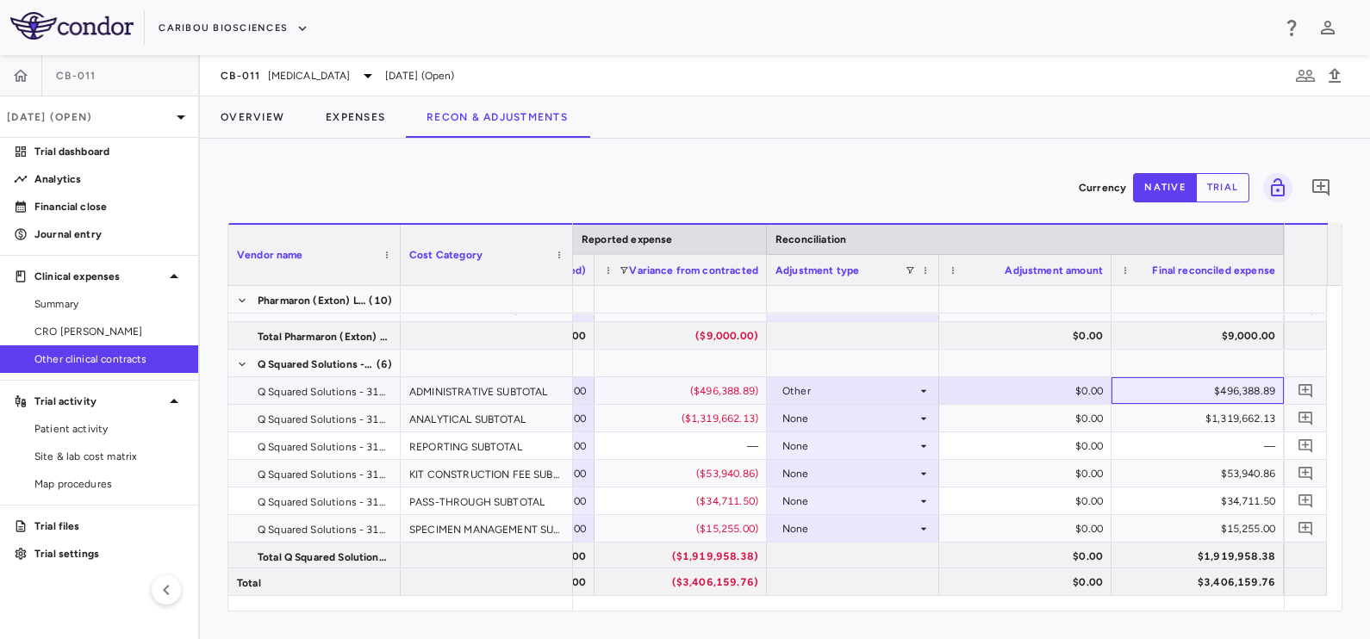
click at [1170, 395] on div "$496,388.89" at bounding box center [1201, 391] width 148 height 28
click at [1044, 396] on div "$59,311.00" at bounding box center [1029, 391] width 148 height 28
type input "******"
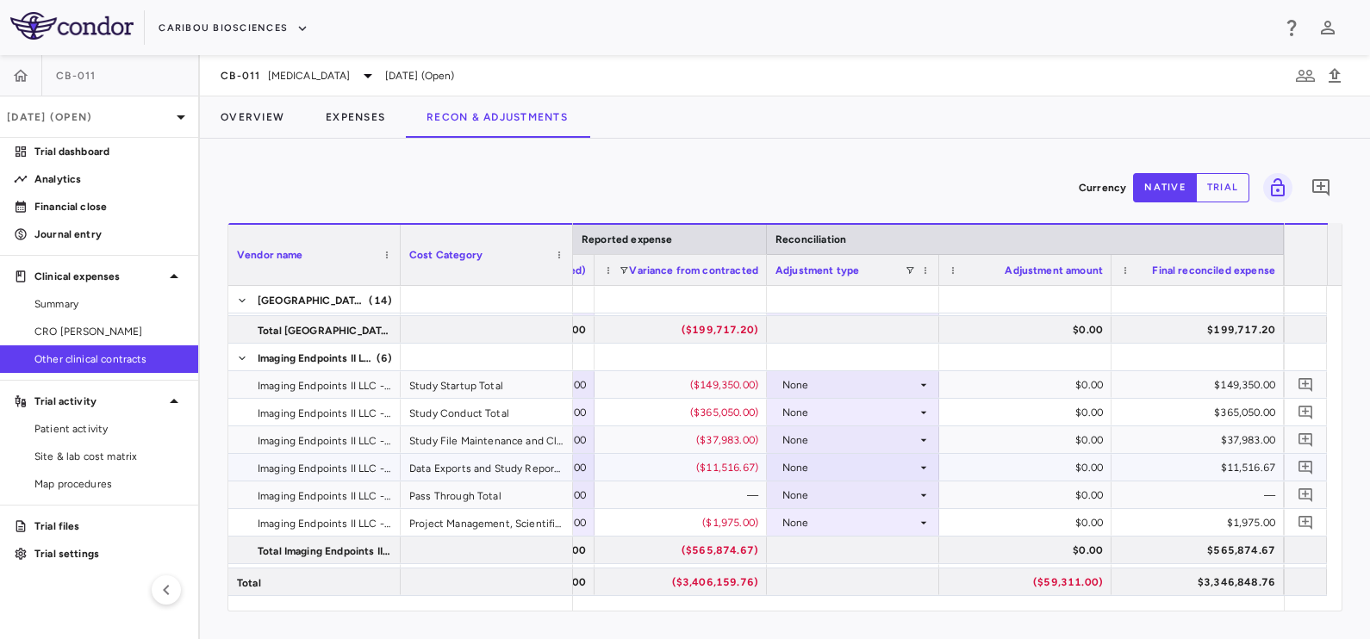
scroll to position [1137, 0]
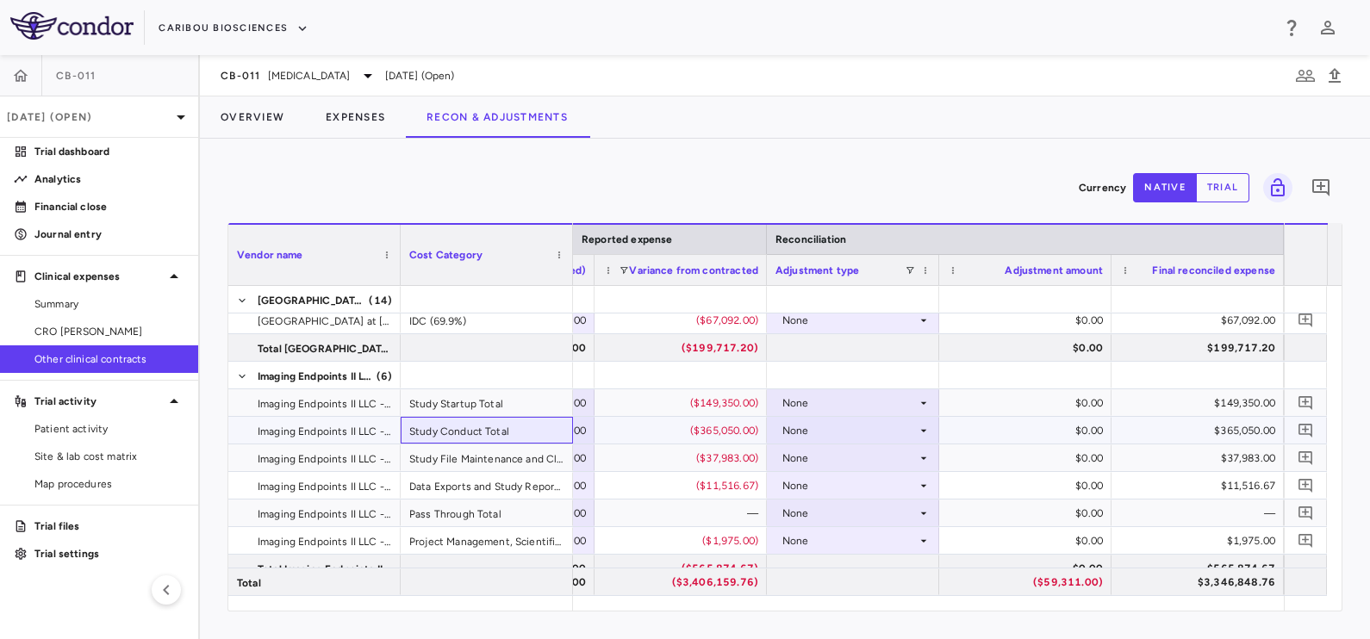
click at [459, 426] on div "Study Conduct Total" at bounding box center [487, 430] width 172 height 27
click at [856, 436] on div "None" at bounding box center [849, 431] width 134 height 28
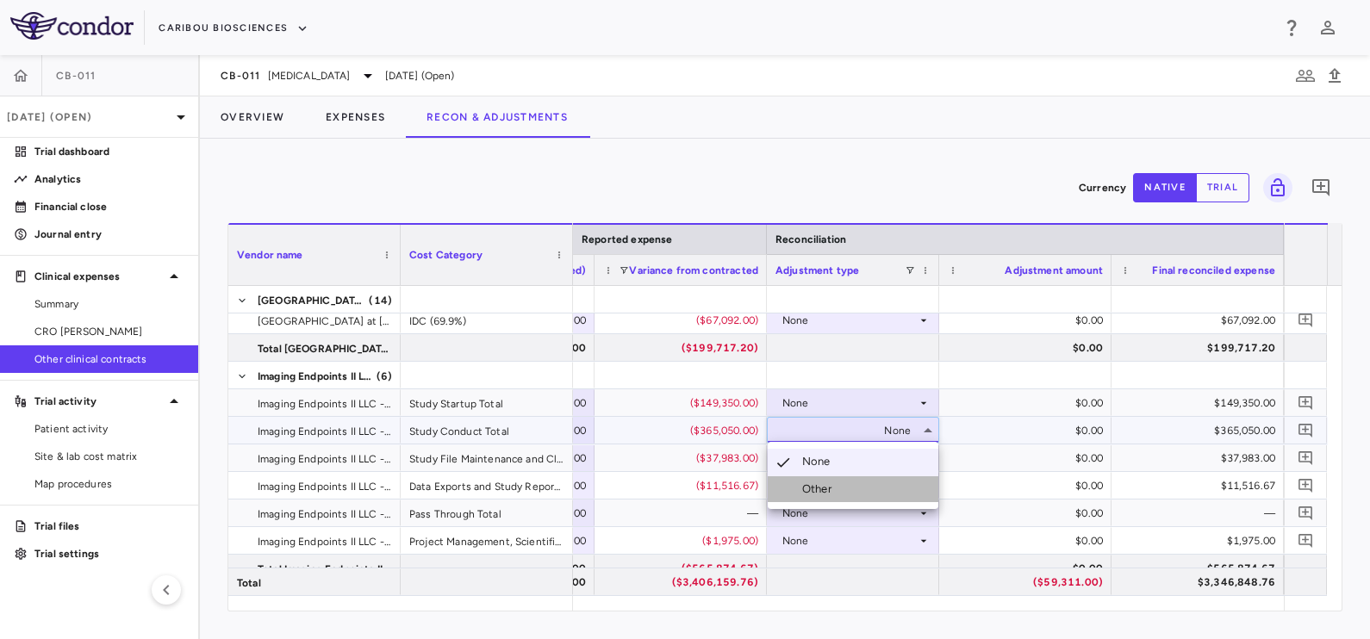
click at [843, 482] on li "Other" at bounding box center [853, 489] width 171 height 26
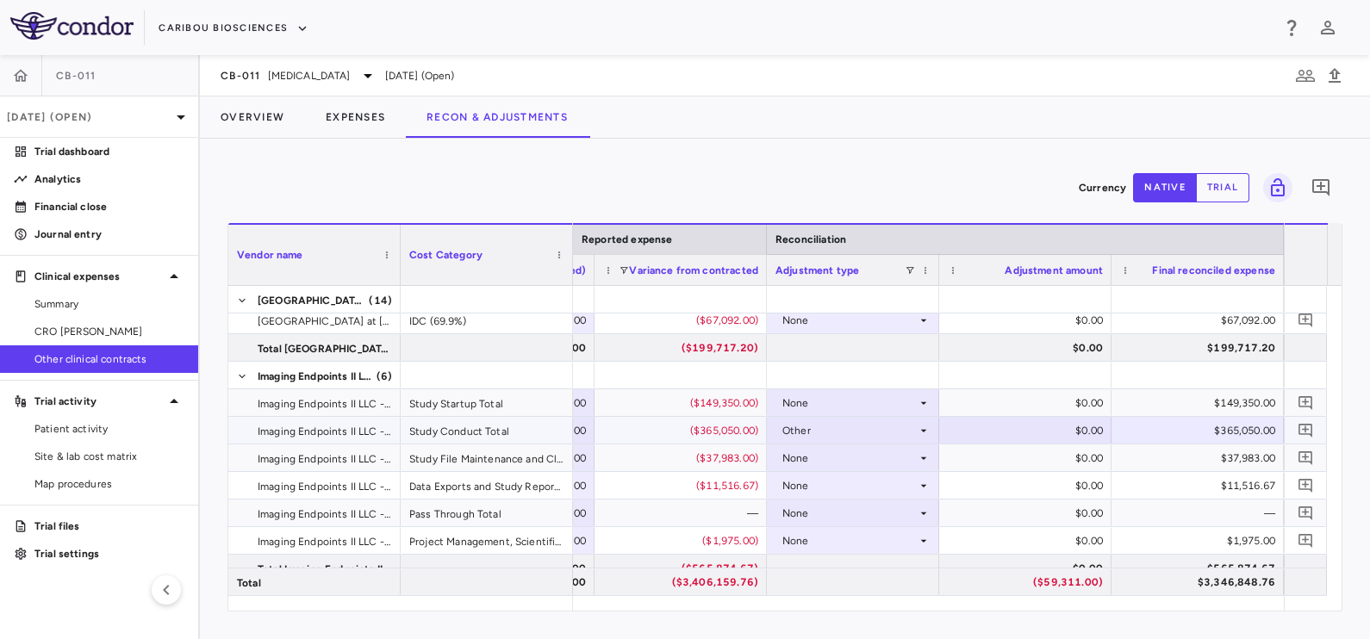
click at [1129, 431] on div "$365,050.00" at bounding box center [1201, 431] width 148 height 28
click at [1043, 424] on div "$111,238.00" at bounding box center [1029, 431] width 148 height 28
click at [1047, 423] on input "******" at bounding box center [1038, 432] width 145 height 28
type input "*******"
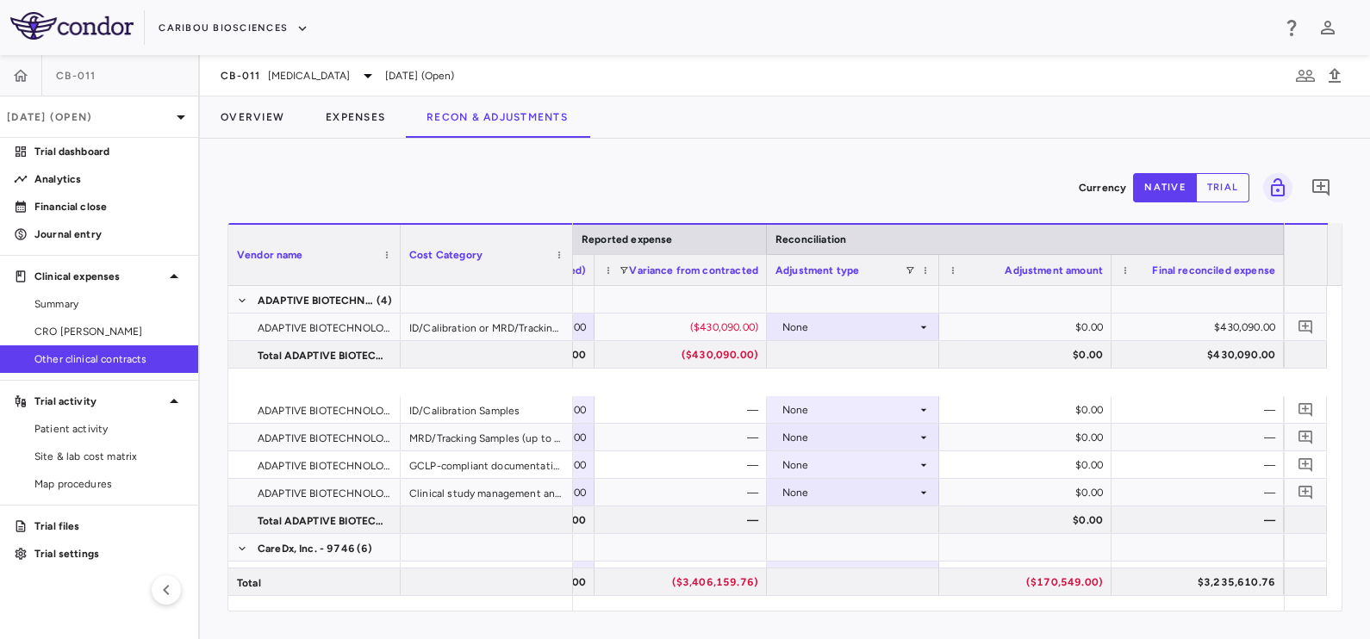
scroll to position [215, 0]
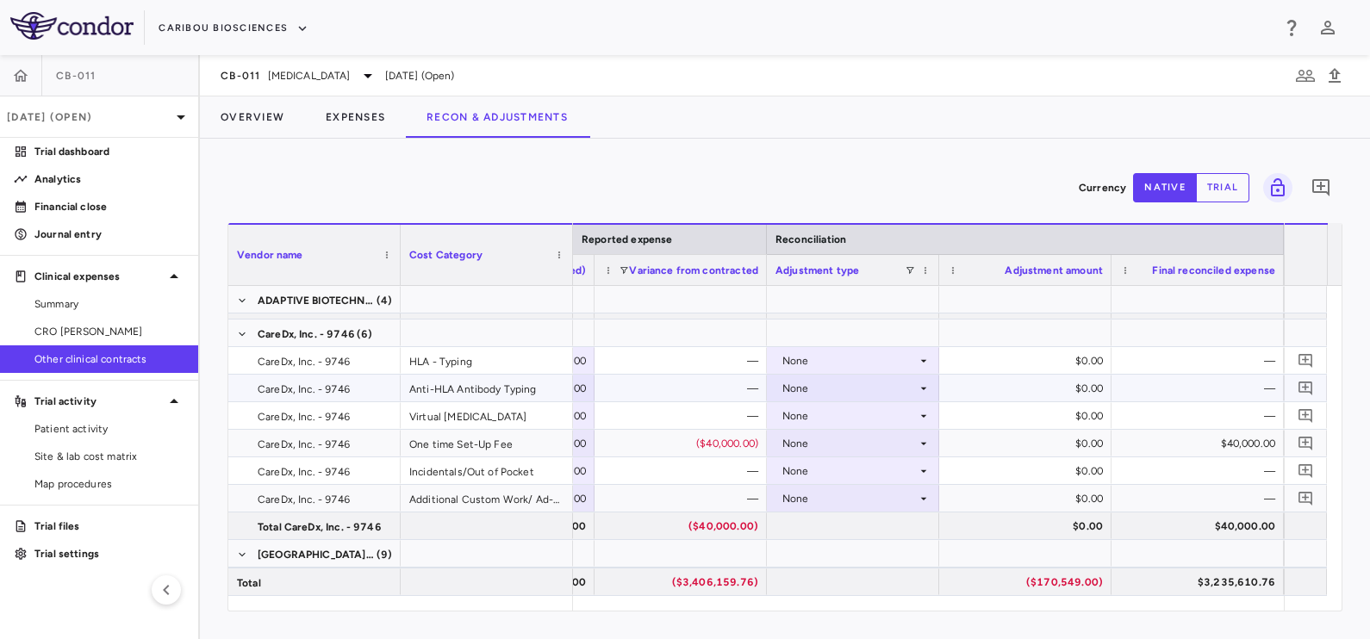
click at [430, 388] on div "Anti-HLA Antibody Typing" at bounding box center [487, 388] width 172 height 27
click at [806, 390] on div "None" at bounding box center [849, 389] width 134 height 28
click at [831, 453] on div "Other" at bounding box center [820, 447] width 36 height 16
click at [1134, 390] on div "—" at bounding box center [1201, 389] width 148 height 28
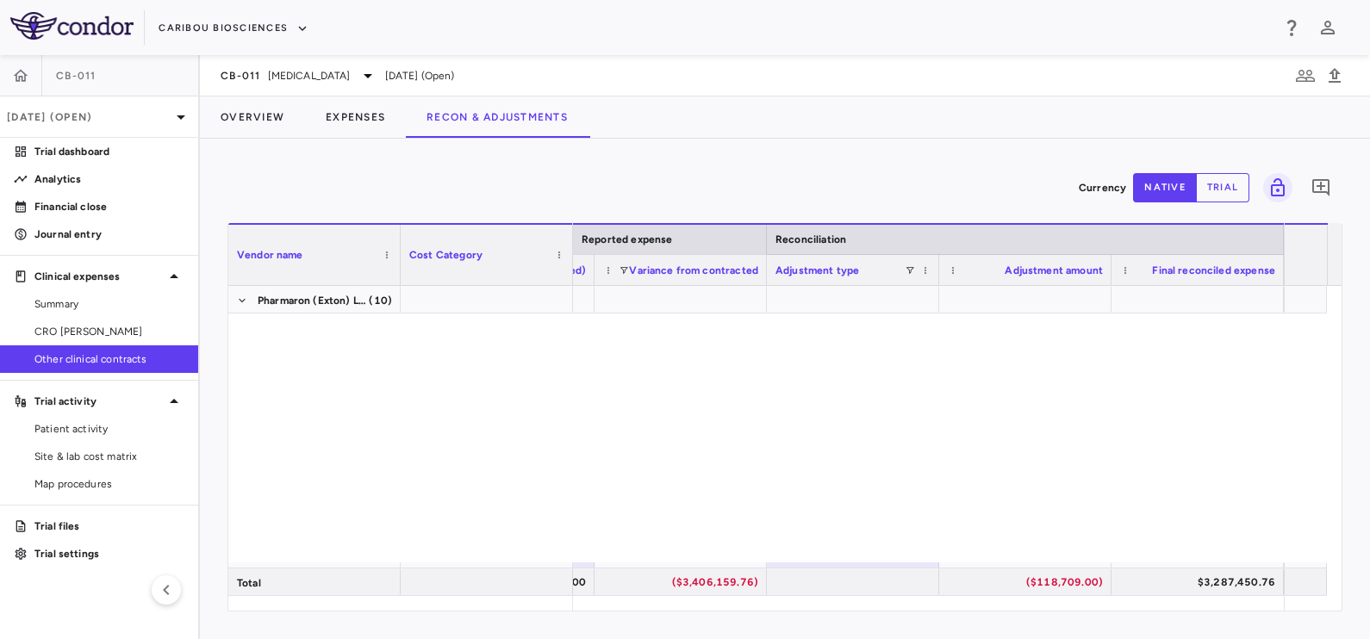
scroll to position [1784, 0]
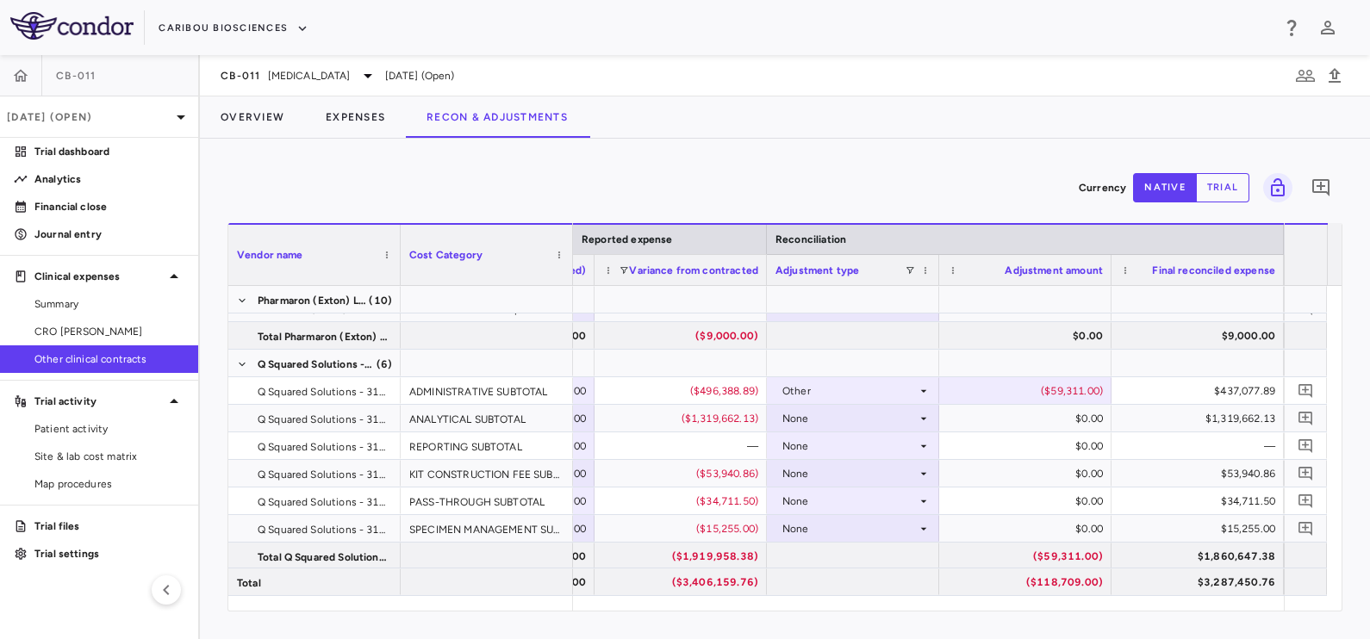
click at [733, 153] on div "Currency native trial 0 Vendor Name Drag here to set column labels Vendor name …" at bounding box center [785, 389] width 1170 height 501
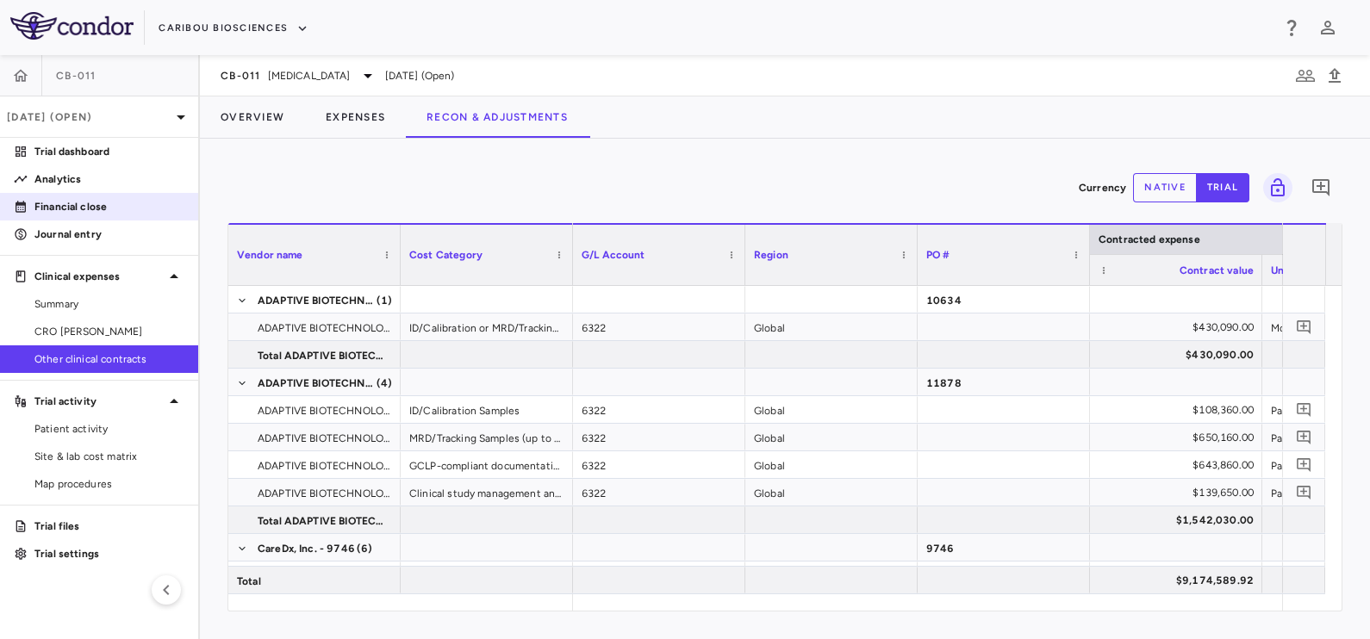
drag, startPoint x: 96, startPoint y: 237, endPoint x: 100, endPoint y: 215, distance: 22.0
click at [96, 237] on p "Journal entry" at bounding box center [109, 235] width 150 height 16
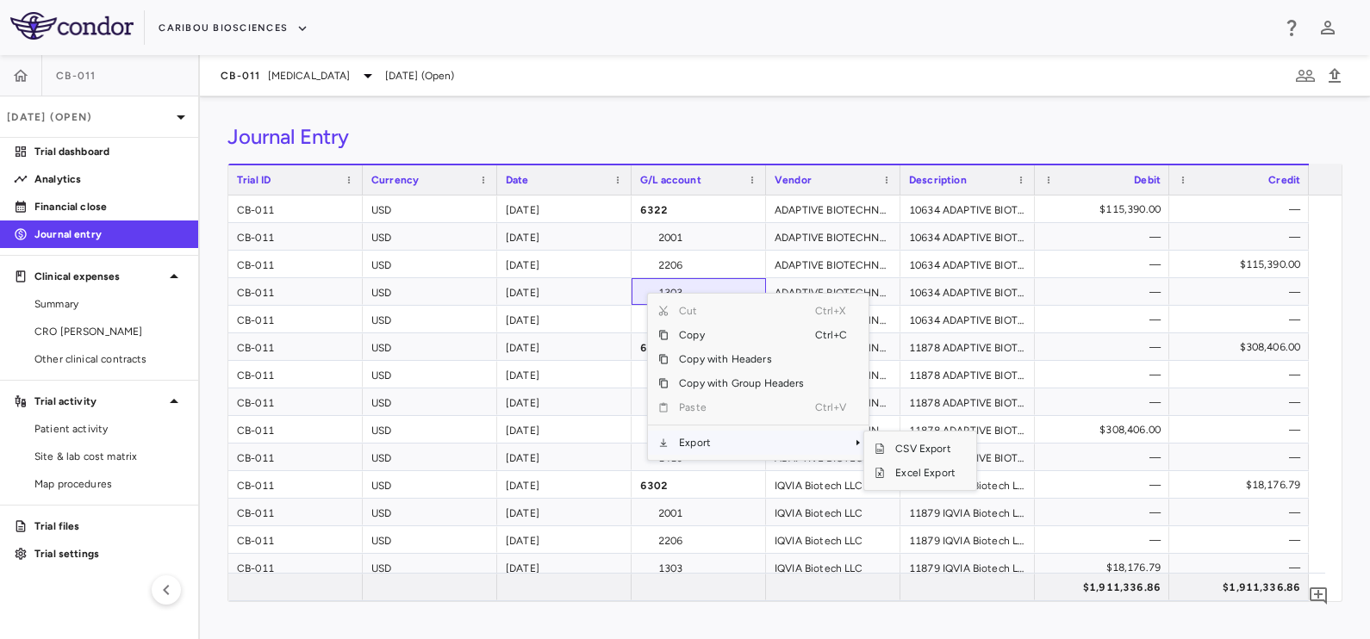
click at [721, 437] on span "Export" at bounding box center [742, 443] width 146 height 24
click at [927, 479] on span "Excel Export" at bounding box center [925, 473] width 81 height 24
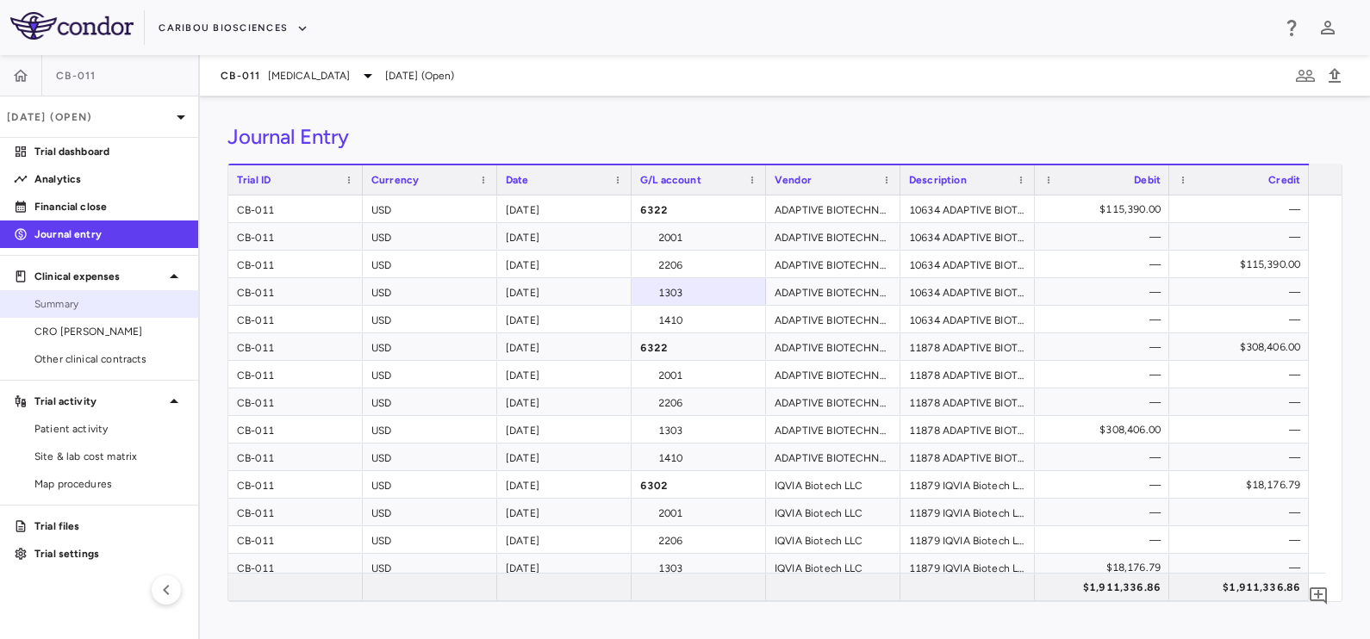
click at [81, 310] on span "Summary" at bounding box center [109, 304] width 150 height 16
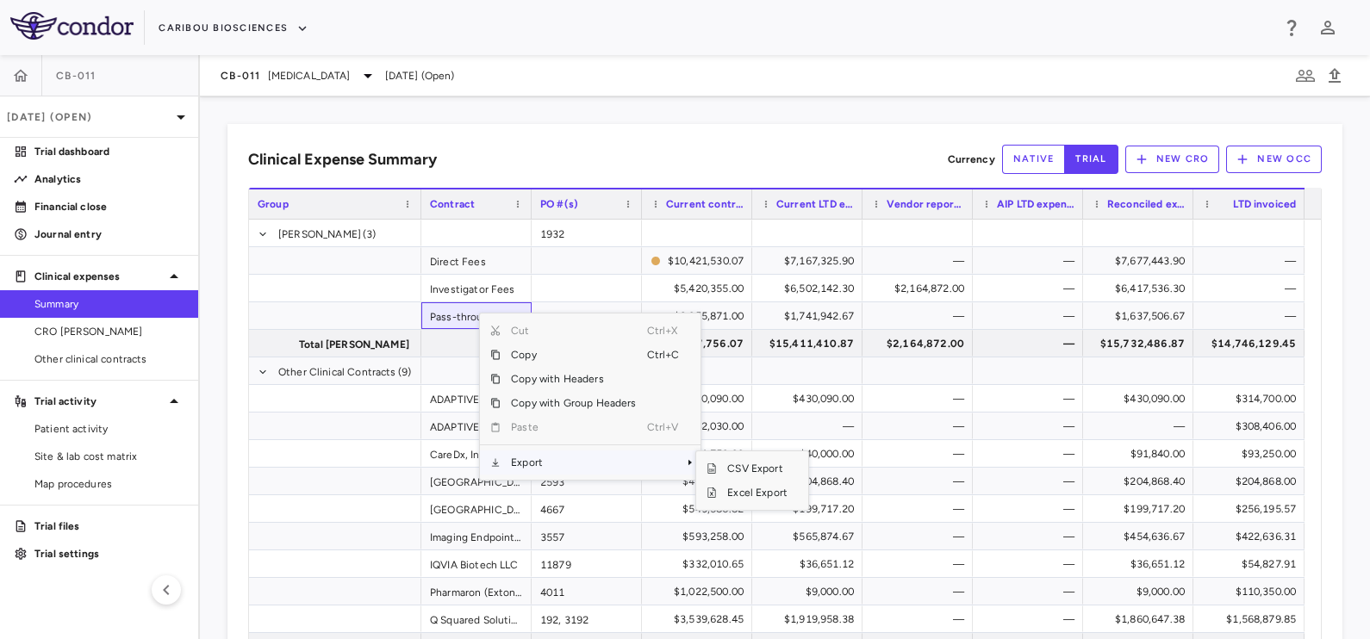
click at [557, 464] on span "Export" at bounding box center [574, 463] width 146 height 24
click at [750, 487] on span "Excel Export" at bounding box center [757, 493] width 81 height 24
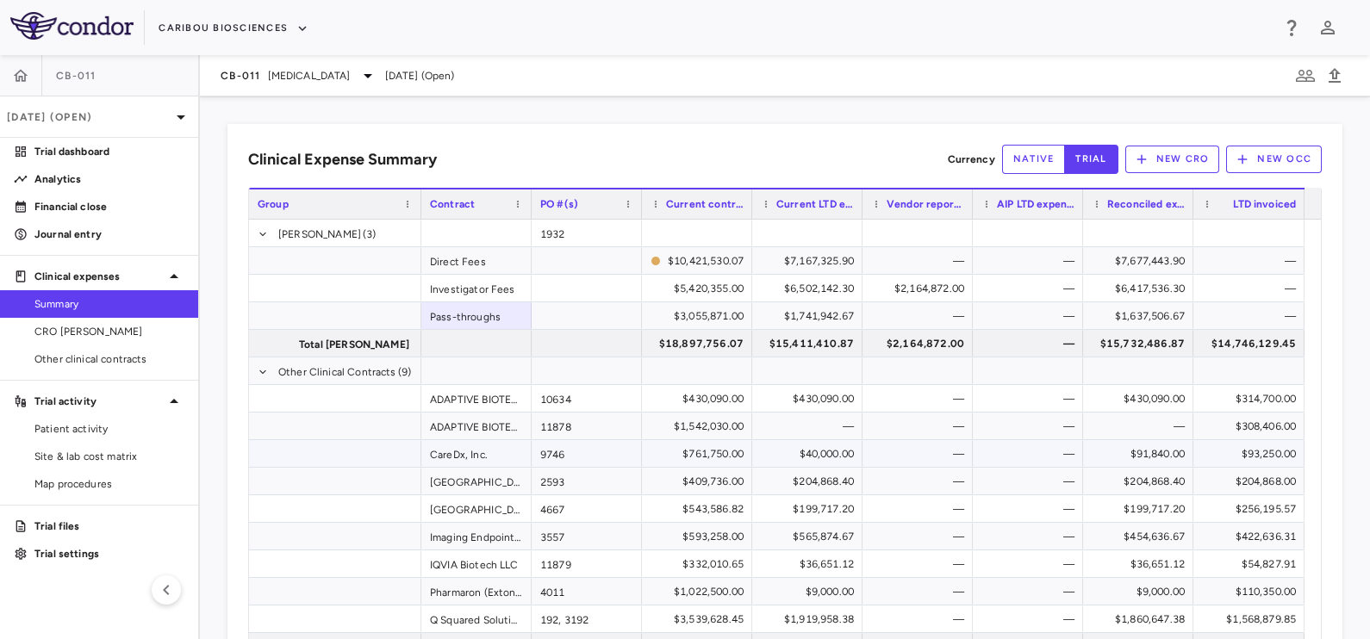
click at [1159, 446] on div "$91,840.00" at bounding box center [1142, 454] width 86 height 28
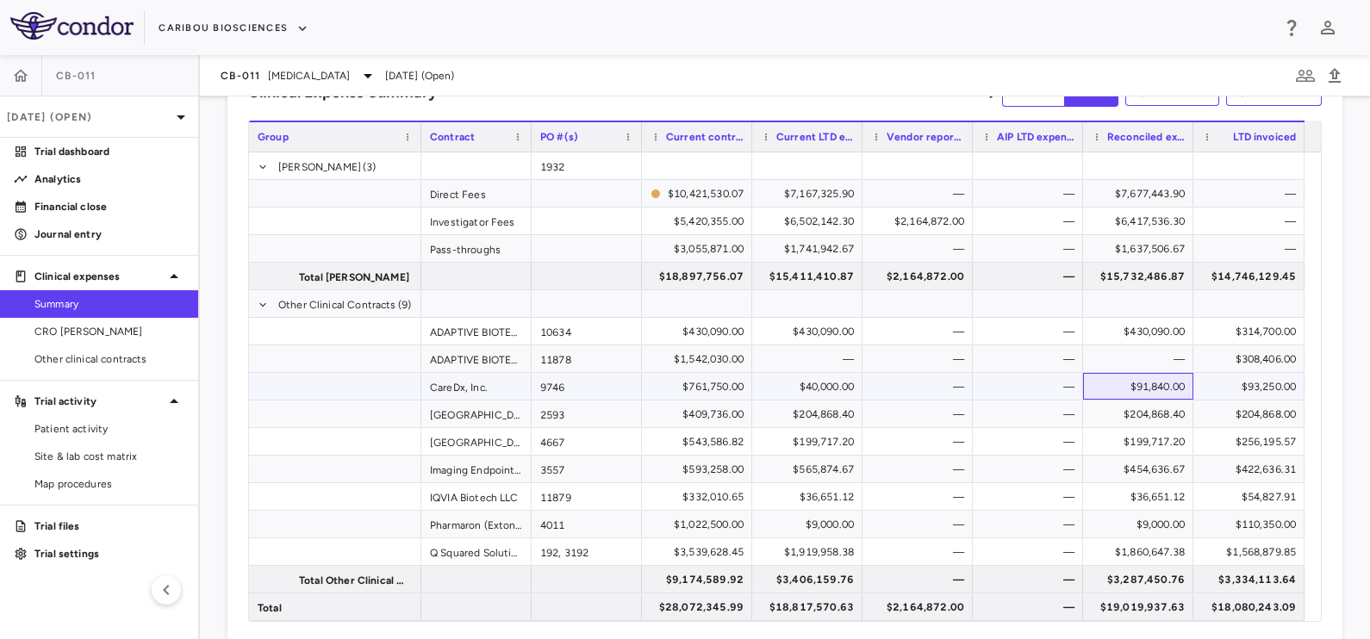
scroll to position [96, 0]
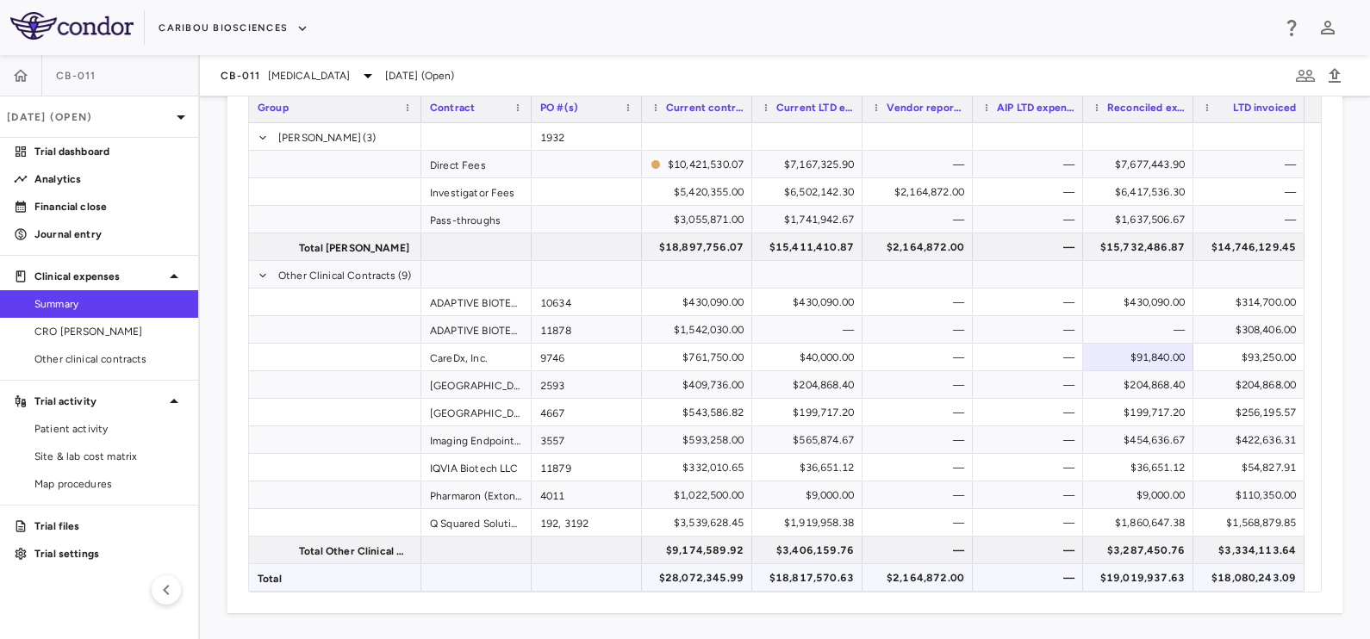
click at [1247, 568] on div "$18,080,243.09" at bounding box center [1252, 578] width 87 height 28
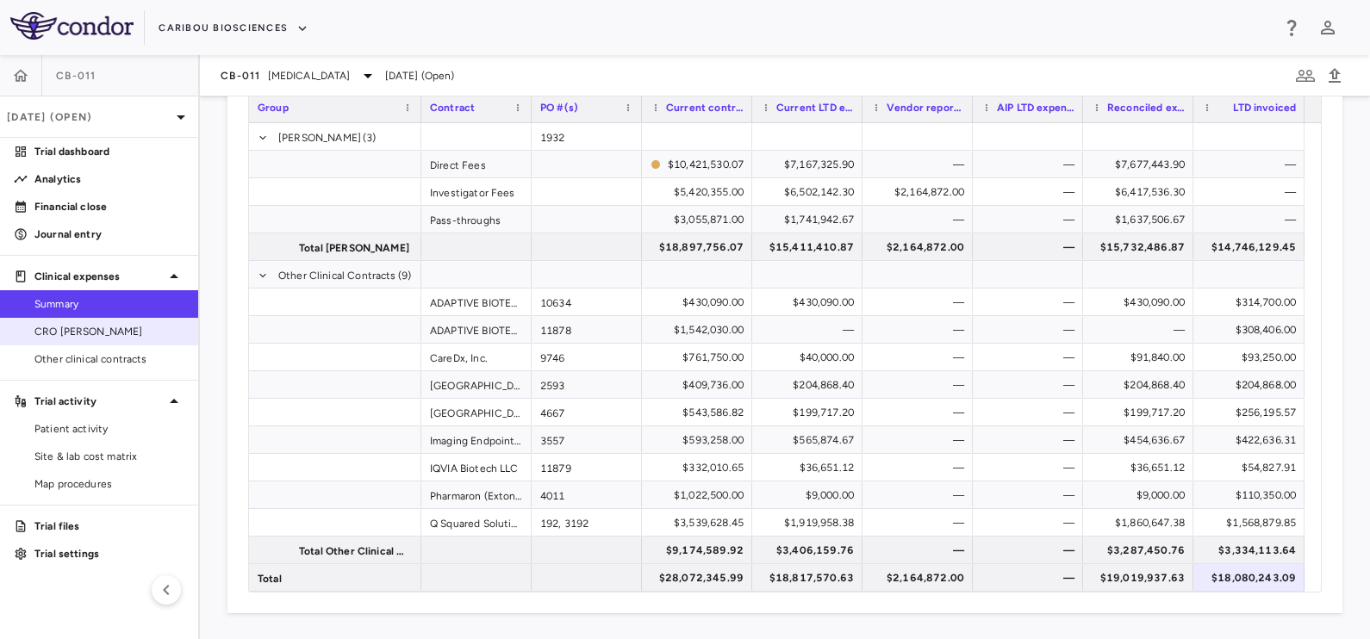
click at [99, 324] on span "CRO [PERSON_NAME]" at bounding box center [109, 332] width 150 height 16
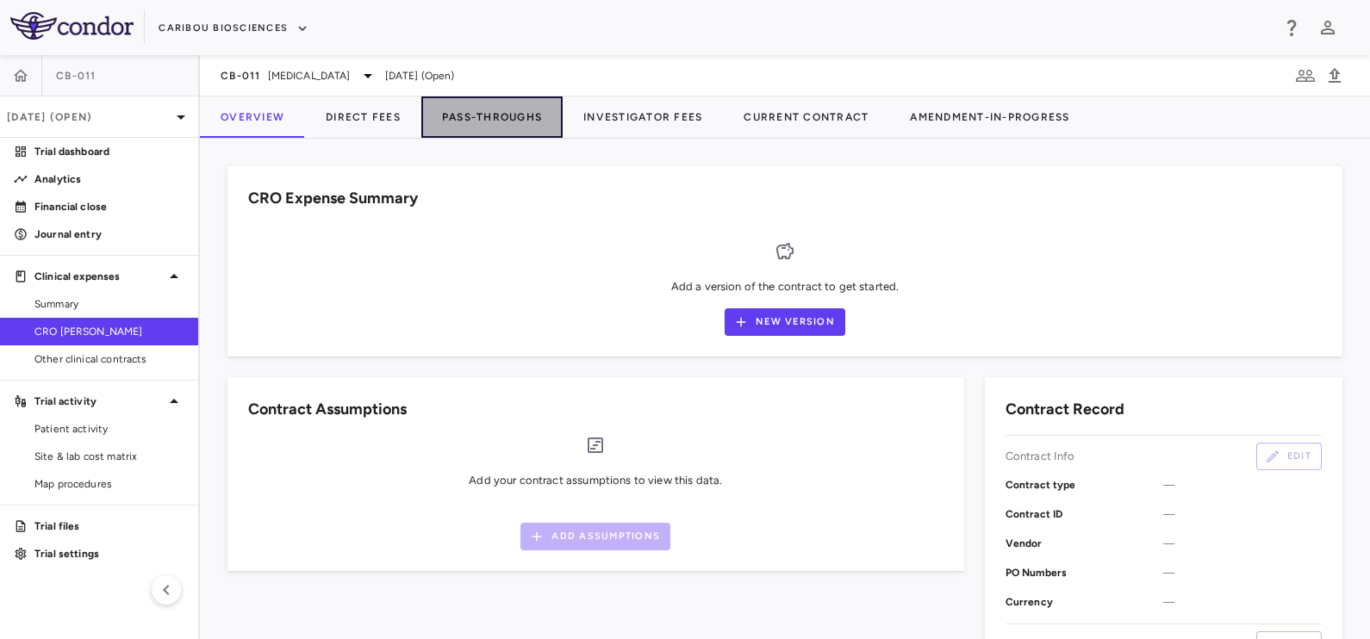
drag, startPoint x: 476, startPoint y: 109, endPoint x: 464, endPoint y: 115, distance: 12.7
click at [481, 109] on button "Pass-Throughs" at bounding box center [491, 116] width 141 height 41
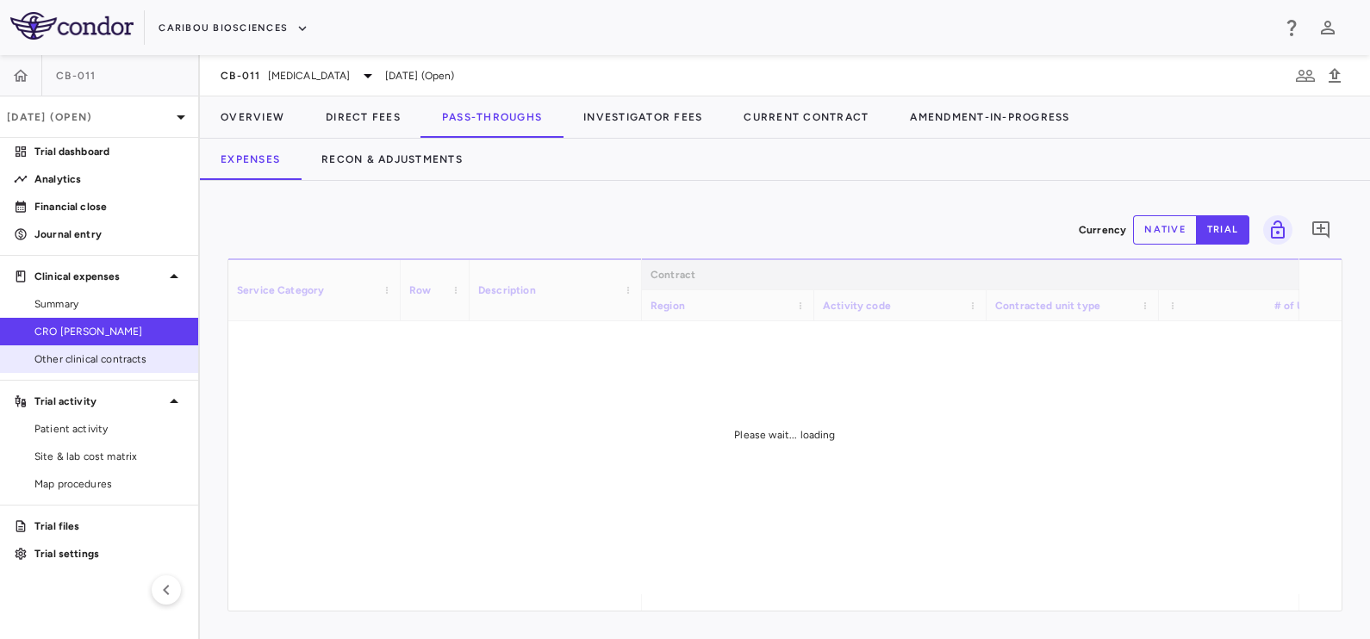
click at [65, 356] on span "Other clinical contracts" at bounding box center [109, 360] width 150 height 16
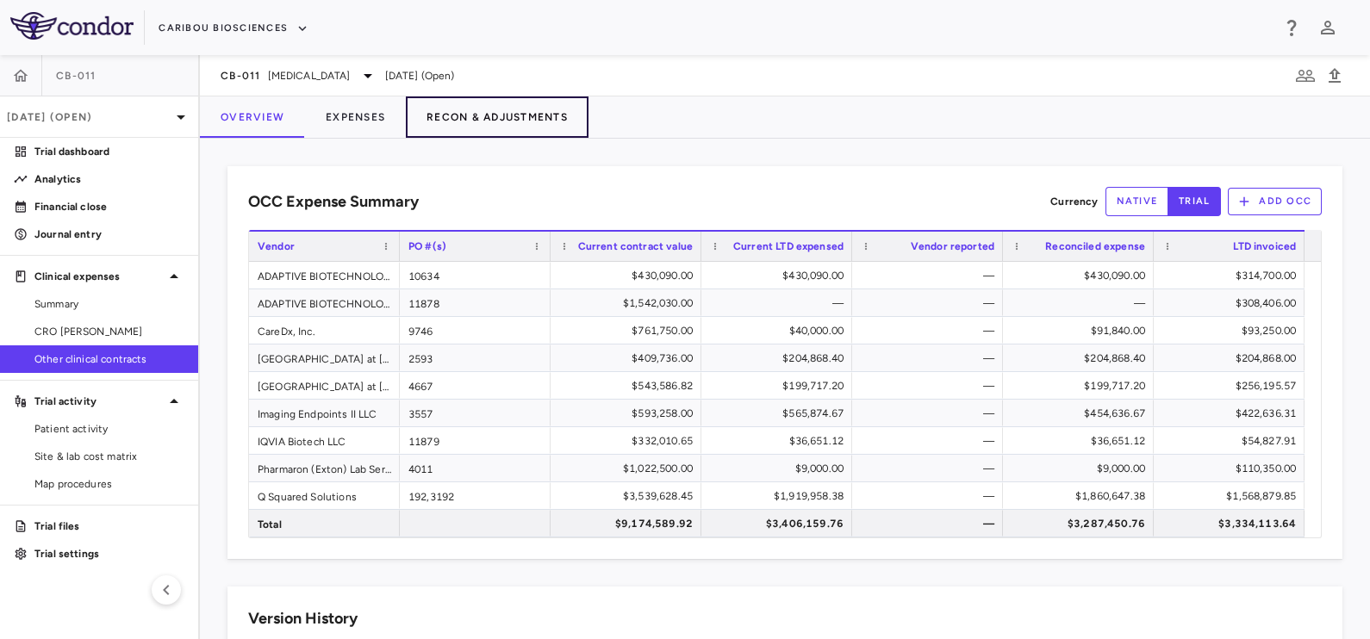
click at [474, 118] on button "Recon & Adjustments" at bounding box center [497, 116] width 183 height 41
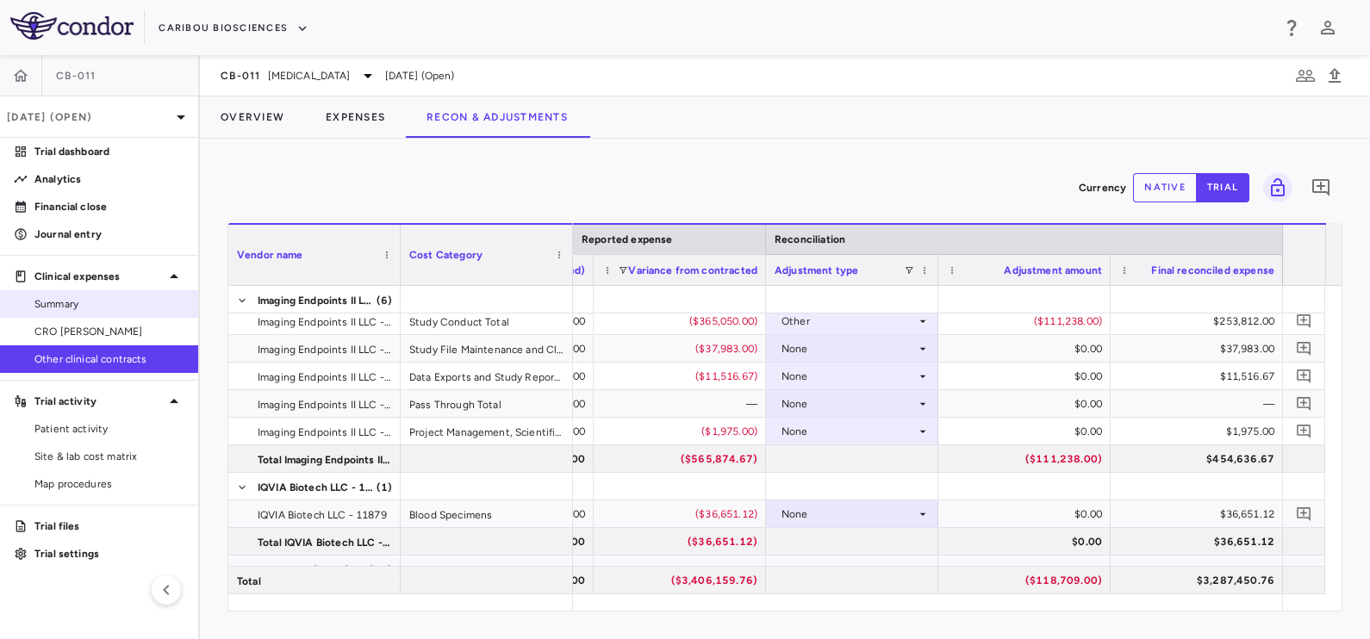
scroll to position [1247, 0]
drag, startPoint x: 70, startPoint y: 297, endPoint x: 194, endPoint y: 310, distance: 124.7
click at [71, 298] on span "Summary" at bounding box center [109, 304] width 150 height 16
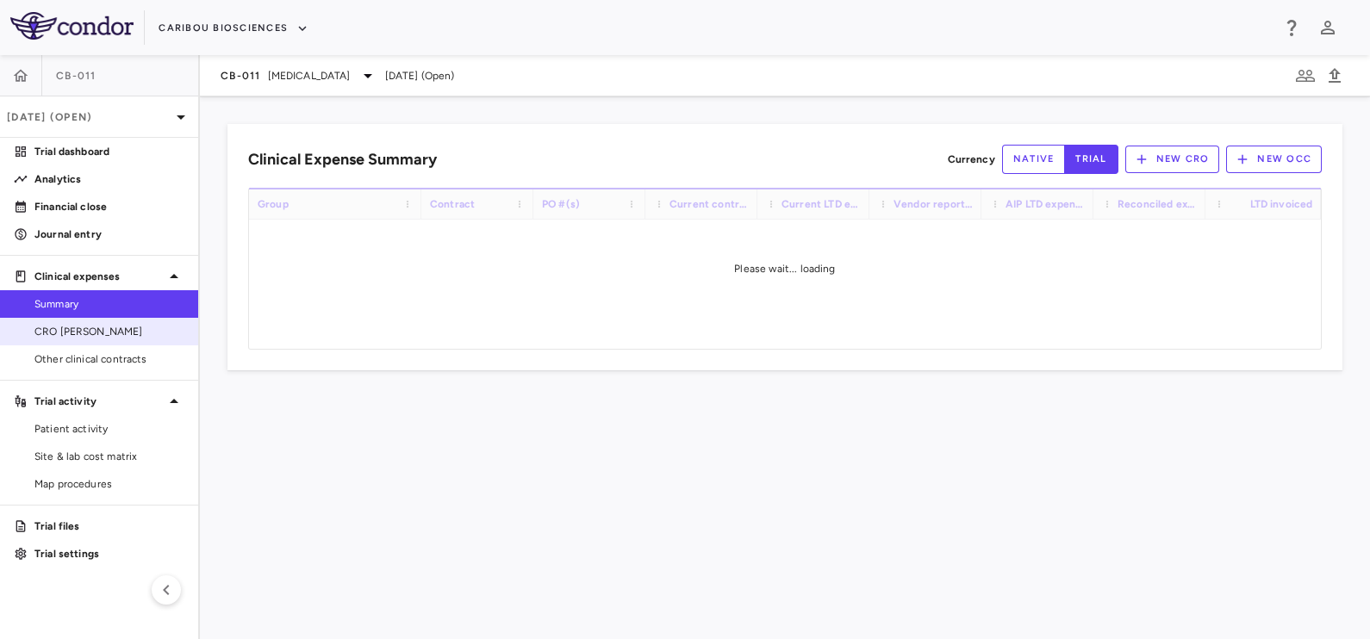
click at [82, 328] on span "CRO [PERSON_NAME]" at bounding box center [109, 332] width 150 height 16
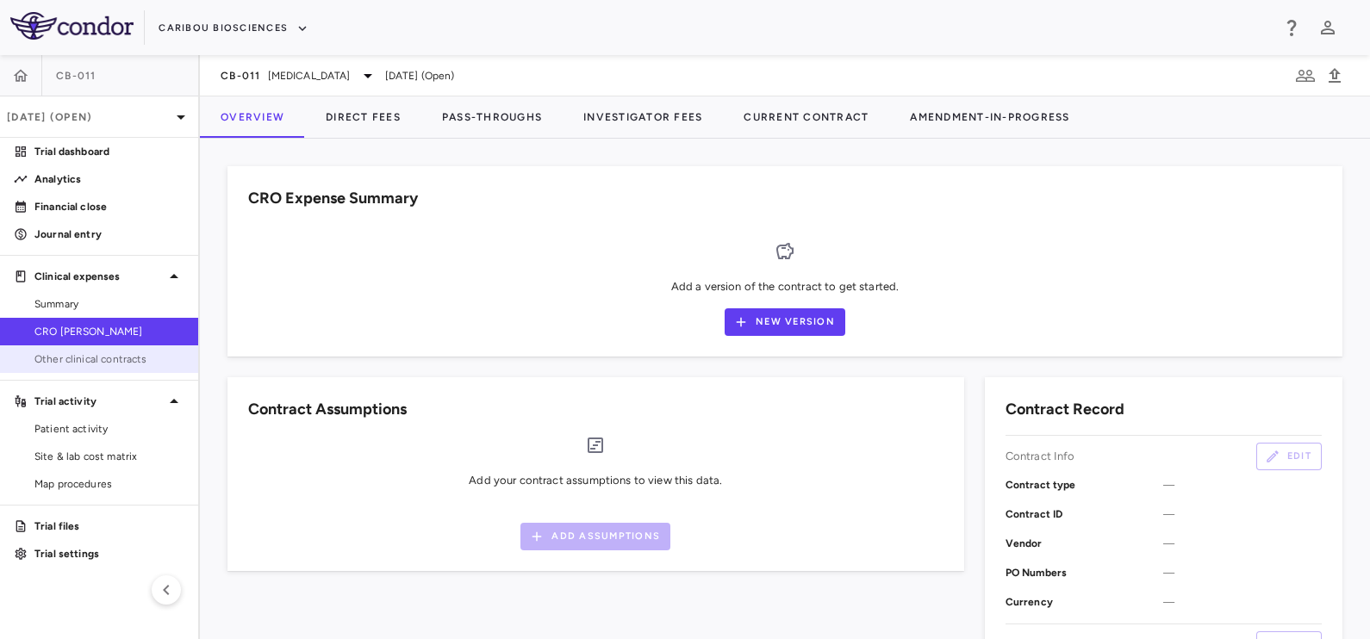
click at [108, 357] on span "Other clinical contracts" at bounding box center [109, 360] width 150 height 16
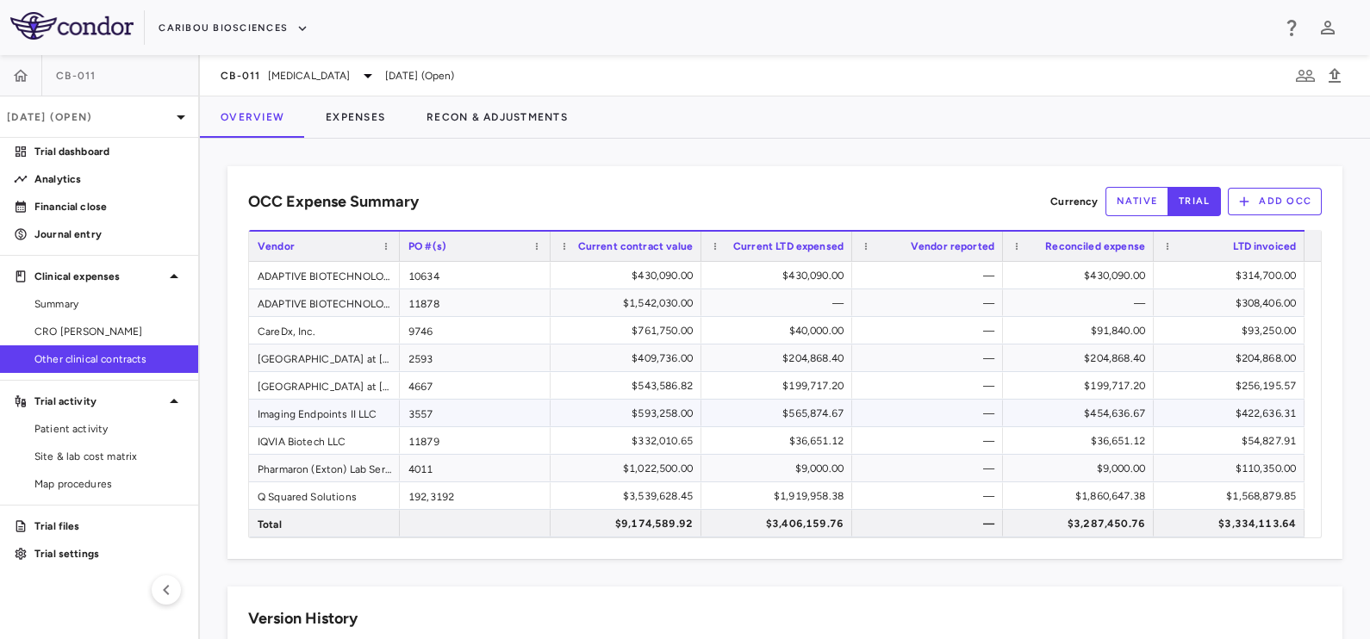
click at [298, 408] on div "Imaging Endpoints II LLC" at bounding box center [324, 413] width 151 height 27
click at [1216, 411] on div "$422,636.31" at bounding box center [1232, 414] width 127 height 28
click at [131, 332] on span "CRO [PERSON_NAME]" at bounding box center [109, 332] width 150 height 16
